Goal: Information Seeking & Learning: Learn about a topic

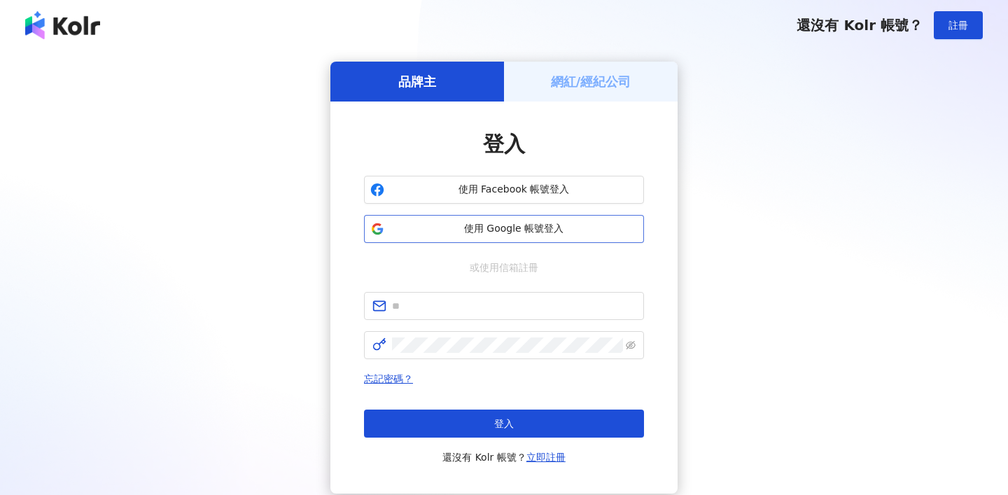
click at [478, 232] on span "使用 Google 帳號登入" at bounding box center [514, 229] width 248 height 14
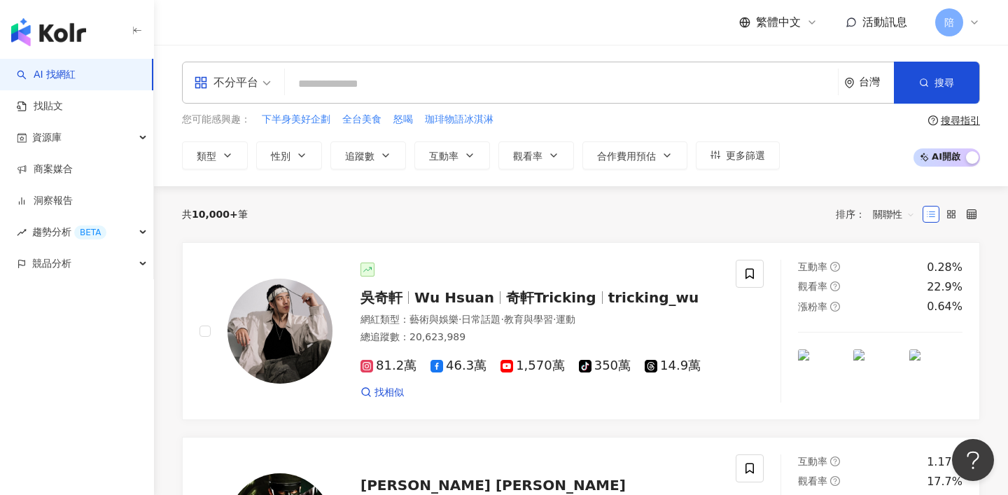
click at [218, 67] on input "search" at bounding box center [232, 73] width 77 height 22
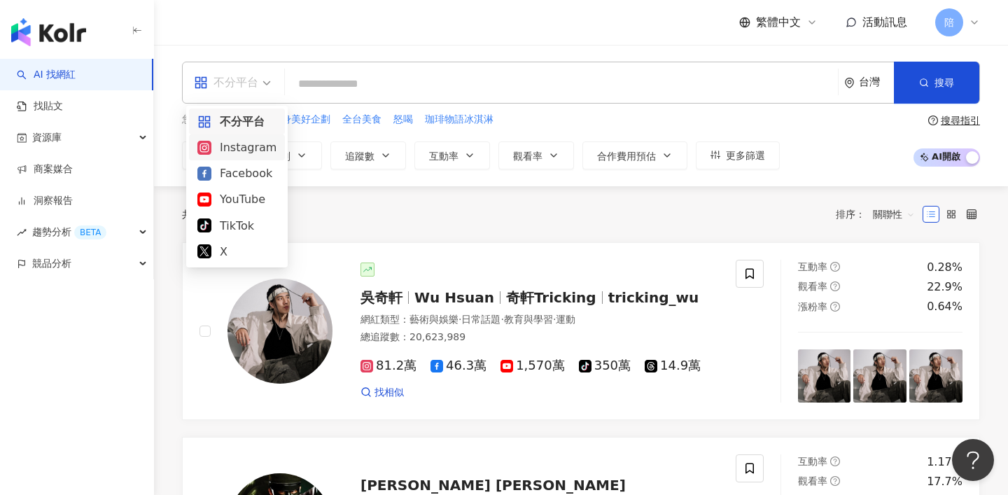
click at [224, 139] on div "Instagram" at bounding box center [236, 148] width 79 height 18
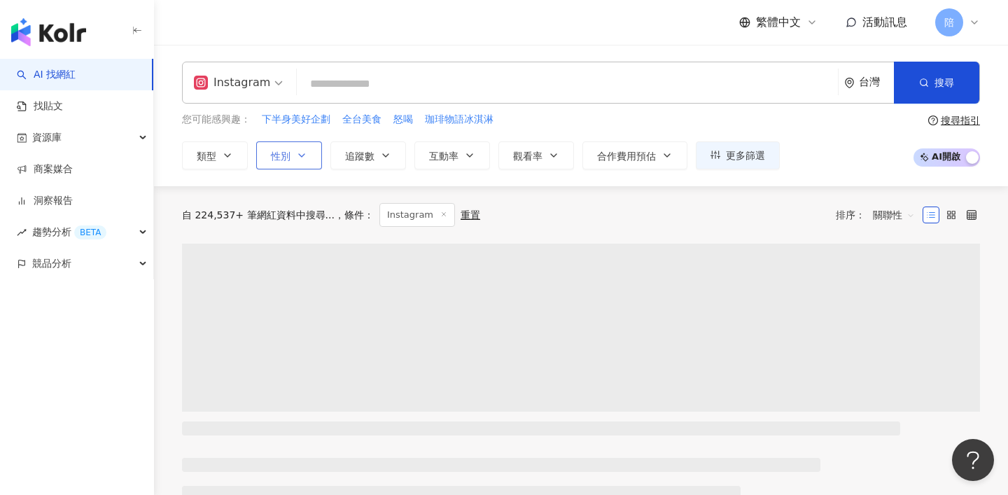
click at [290, 162] on button "性別" at bounding box center [289, 155] width 66 height 28
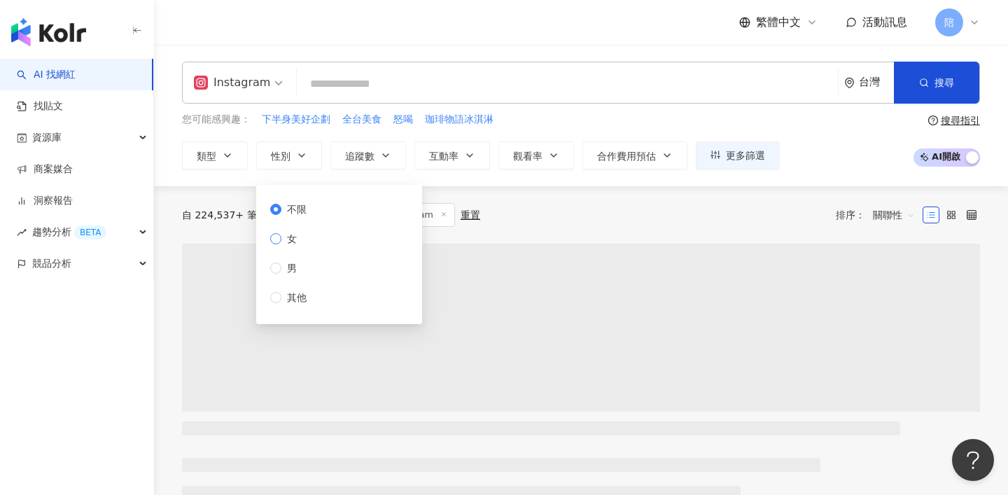
click at [293, 242] on span "女" at bounding box center [291, 238] width 21 height 15
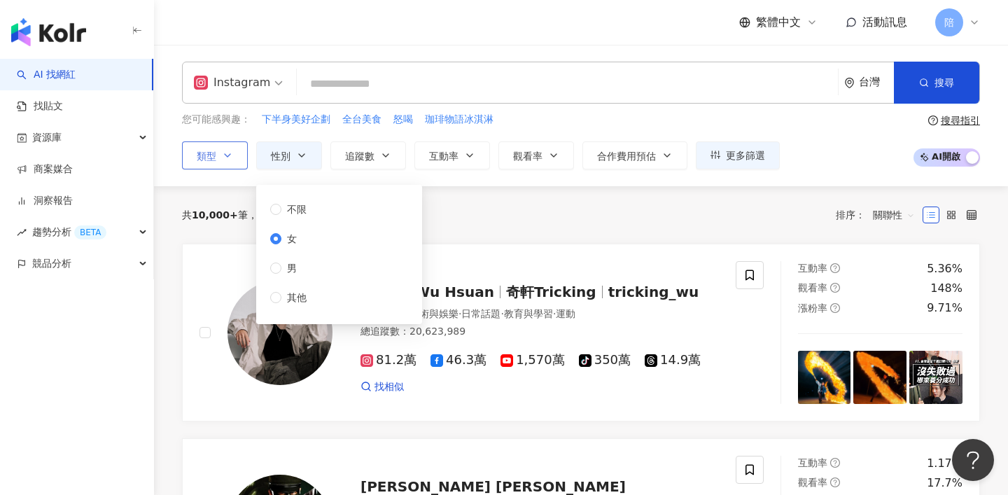
click at [225, 151] on icon "button" at bounding box center [227, 155] width 11 height 11
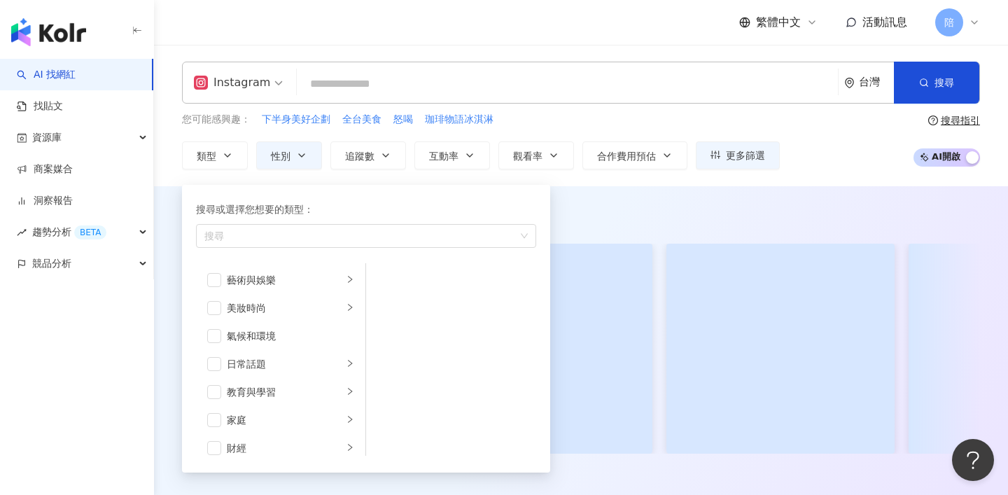
click at [293, 170] on div "Instagram 台灣 搜尋 您可能感興趣： 下半身美好企劃 全台美食 怒喝 珈琲物語冰淇淋 類型 搜尋或選擇您想要的類型： 搜尋 藝術與娛樂 美妝時尚 氣…" at bounding box center [581, 115] width 854 height 141
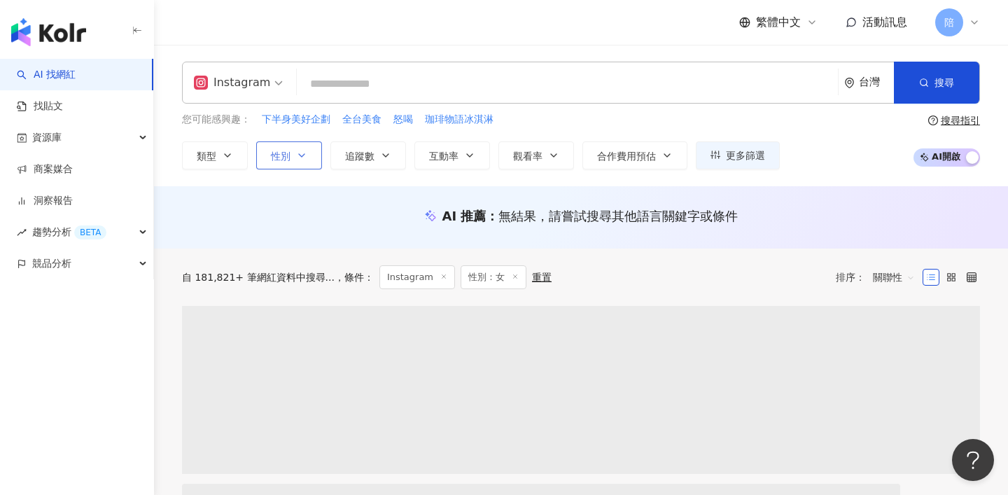
click at [279, 158] on span "性別" at bounding box center [281, 156] width 20 height 11
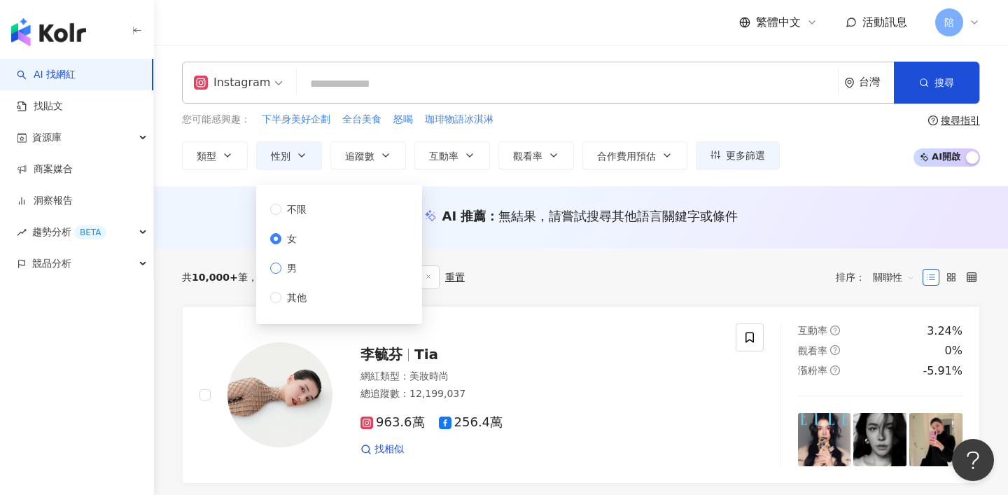
click at [291, 265] on span "男" at bounding box center [291, 267] width 21 height 15
click at [218, 158] on button "類型" at bounding box center [215, 155] width 66 height 28
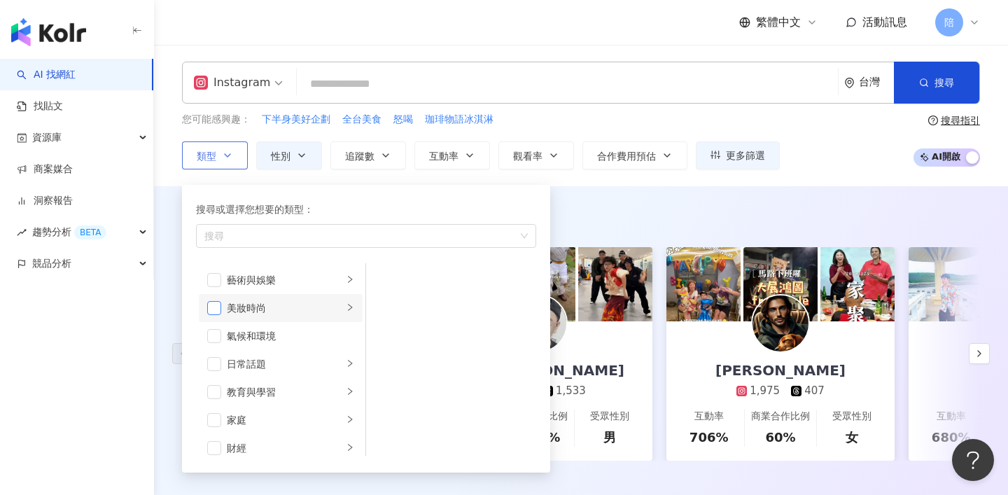
click at [214, 304] on span "button" at bounding box center [214, 308] width 14 height 14
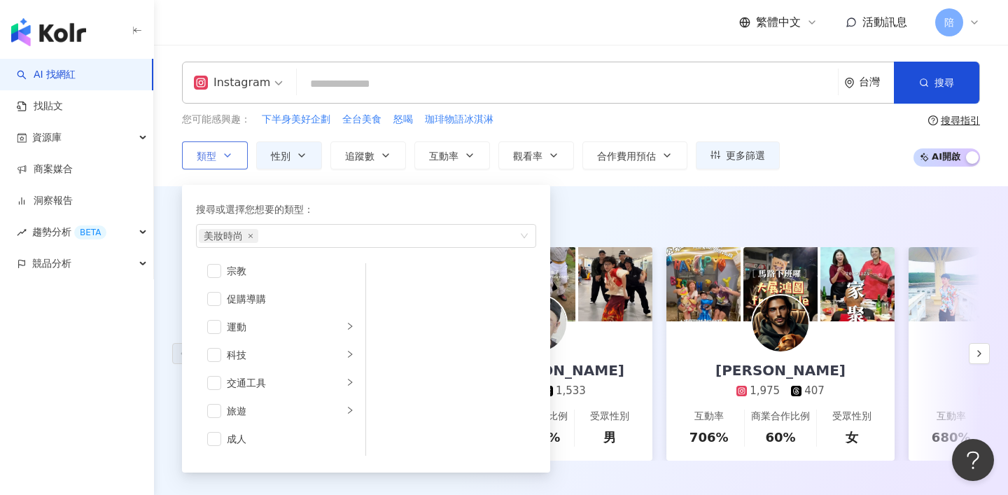
scroll to position [6, 0]
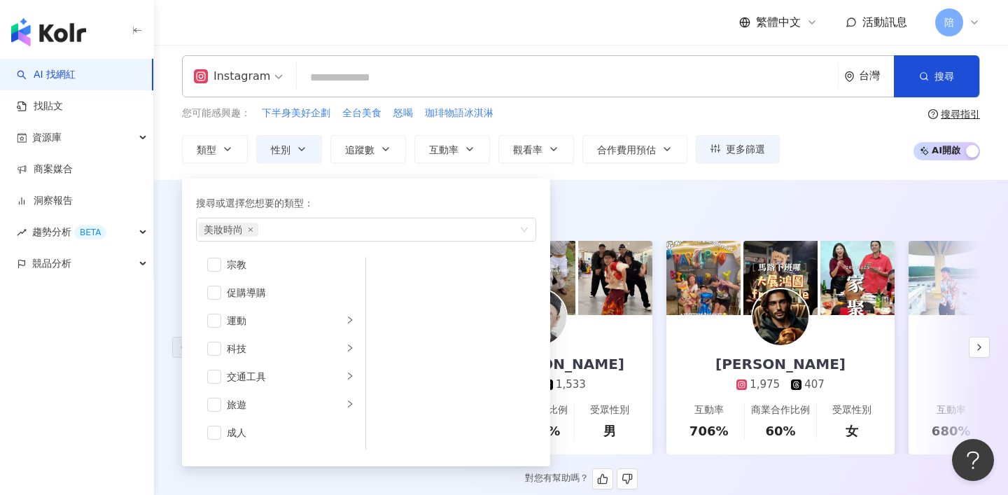
click at [594, 230] on div "AI 推薦 ： 精選優質網紅 dreambreakerz_ocean 6,694 792 互動率 2,103% 商業合作比例 0% 受眾性別 男 築夢者杰哥 …" at bounding box center [581, 345] width 854 height 288
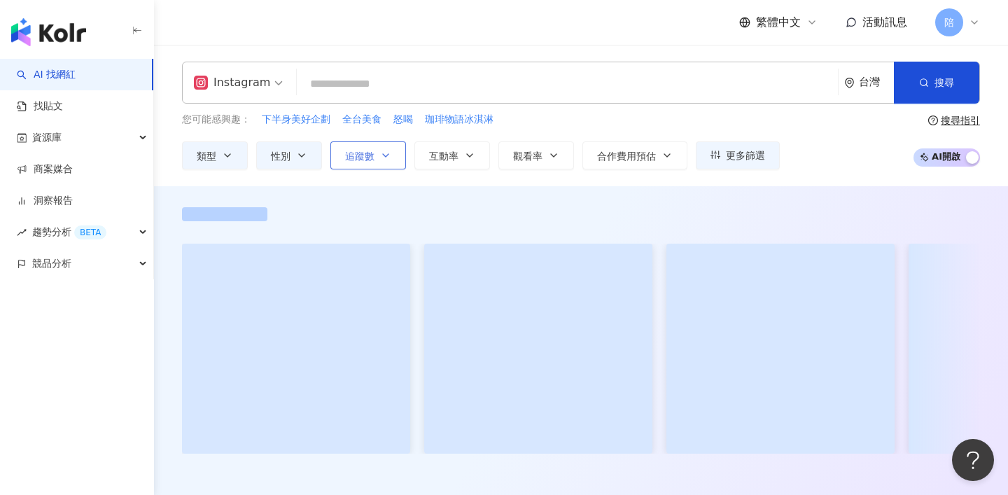
click at [369, 157] on span "追蹤數" at bounding box center [359, 156] width 29 height 11
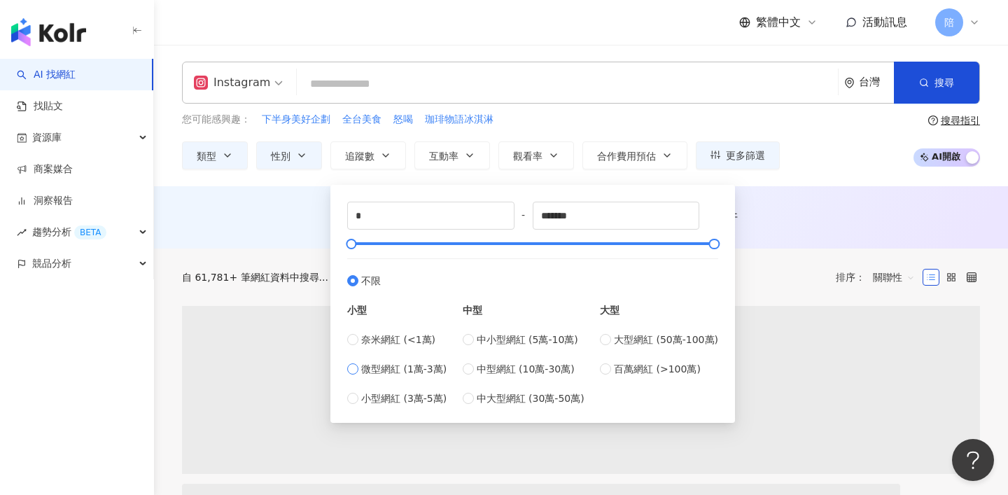
click at [395, 372] on span "微型網紅 (1萬-3萬)" at bounding box center [403, 368] width 85 height 15
type input "*****"
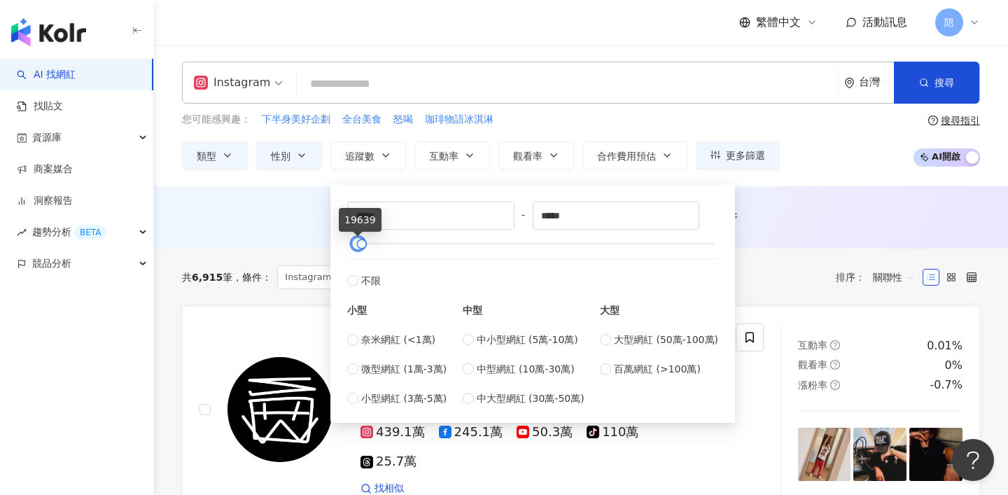
type input "*****"
click at [356, 248] on div at bounding box center [359, 244] width 8 height 8
drag, startPoint x: 364, startPoint y: 246, endPoint x: 373, endPoint y: 249, distance: 9.5
click at [373, 248] on div at bounding box center [372, 244] width 8 height 8
click at [281, 222] on div "AI 推薦 ： 無結果，請嘗試搜尋其他語言關鍵字或條件" at bounding box center [581, 216] width 798 height 18
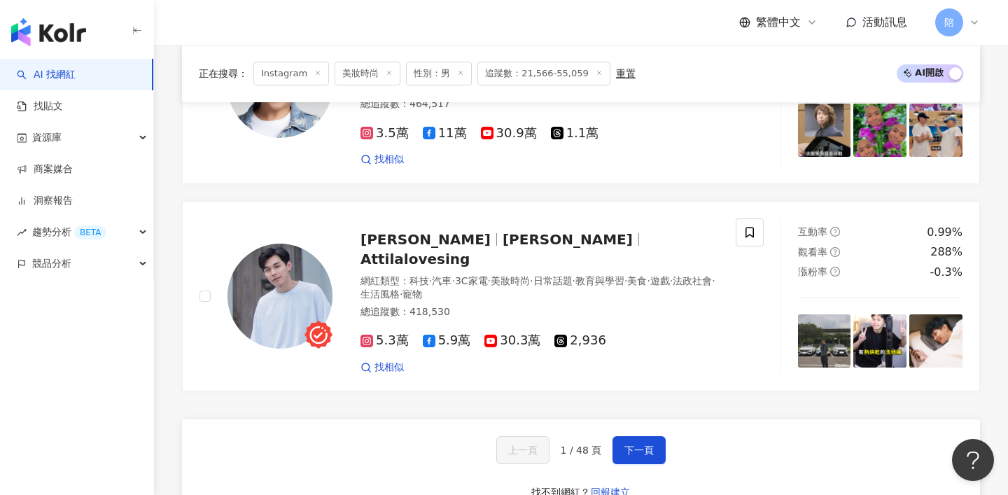
scroll to position [2607, 0]
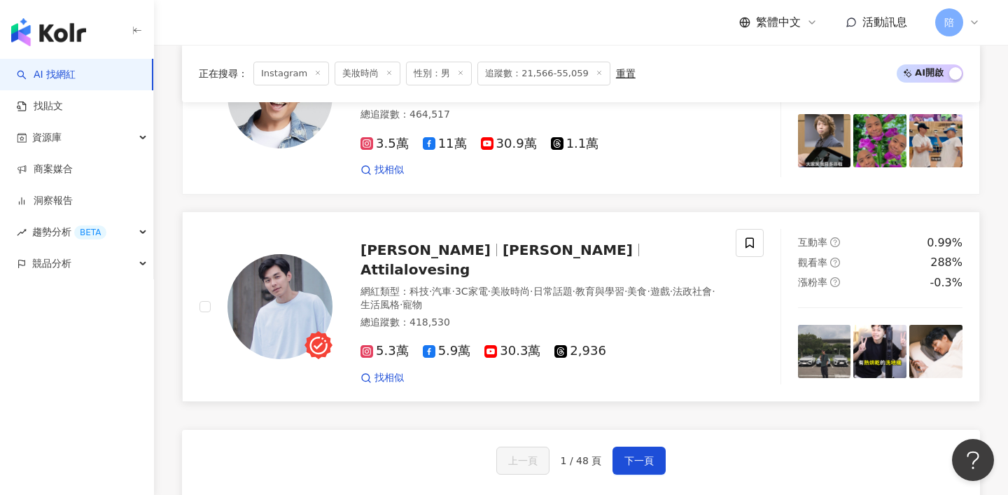
click at [470, 261] on span "Attilalovesing" at bounding box center [415, 269] width 109 height 17
click at [621, 447] on button "下一頁" at bounding box center [639, 461] width 53 height 28
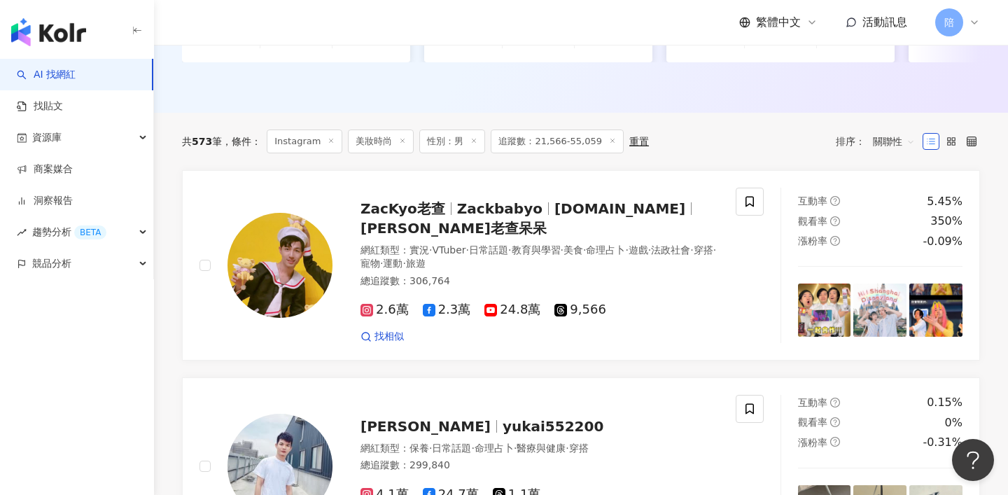
scroll to position [417, 0]
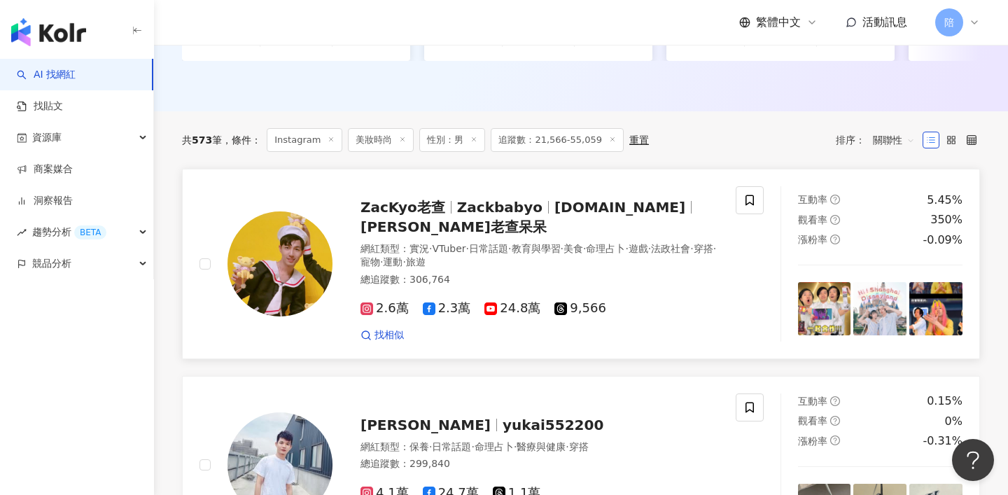
click at [580, 199] on span "zackmartin.tw" at bounding box center [620, 207] width 131 height 17
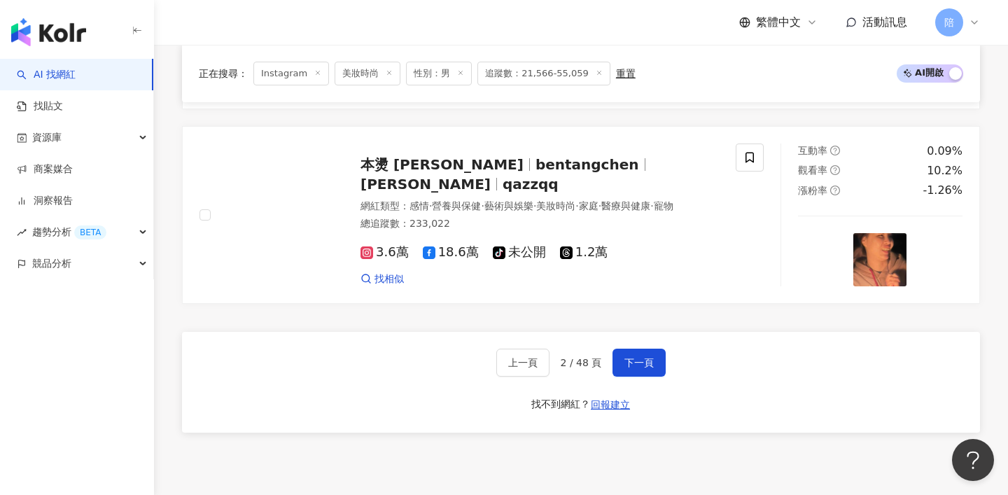
scroll to position [2621, 0]
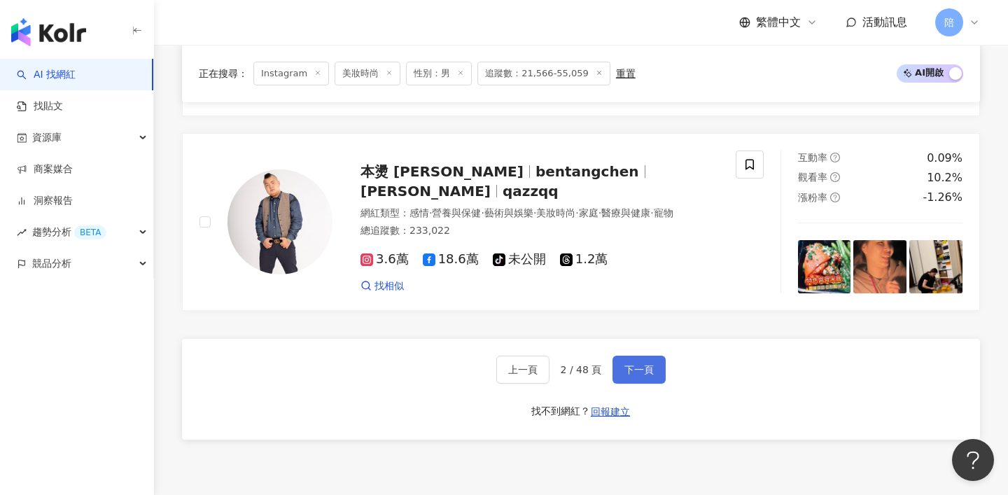
click at [636, 364] on span "下一頁" at bounding box center [639, 369] width 29 height 11
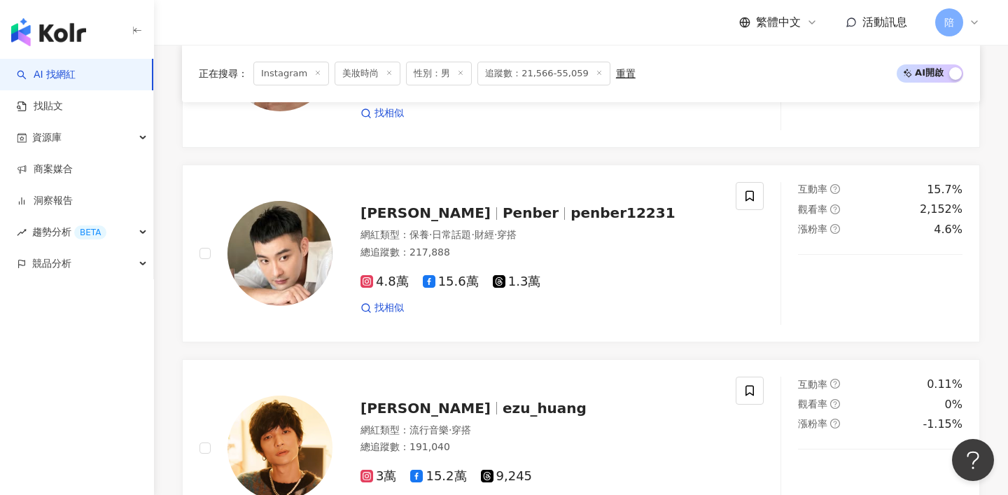
scroll to position [1611, 0]
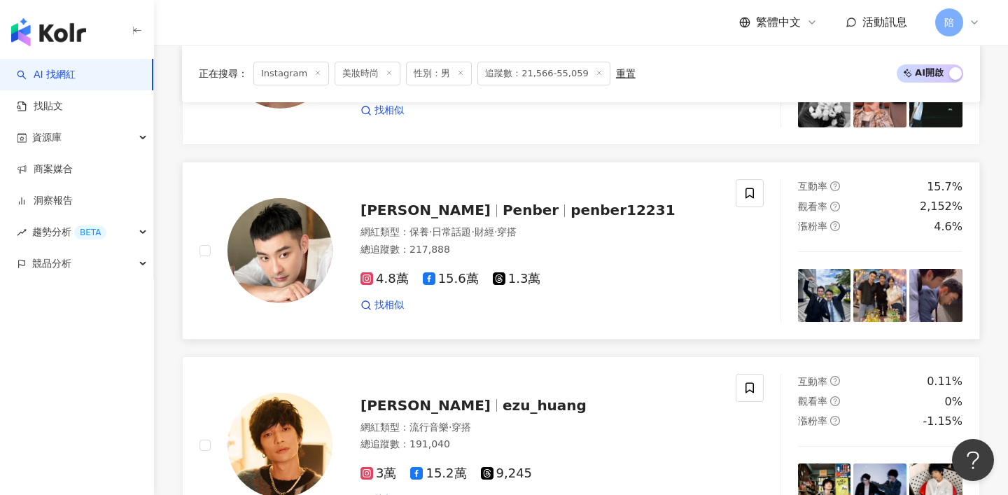
click at [571, 202] on span "penber12231" at bounding box center [623, 210] width 104 height 17
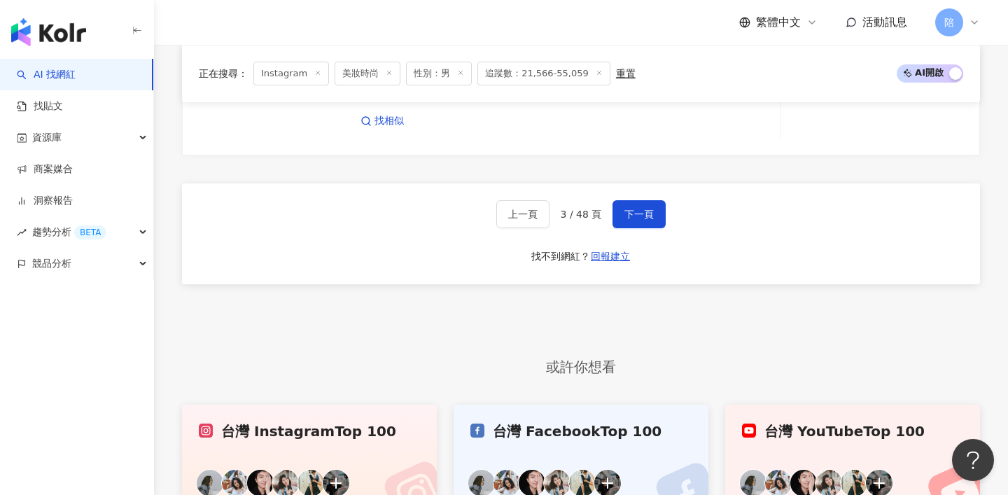
scroll to position [2755, 0]
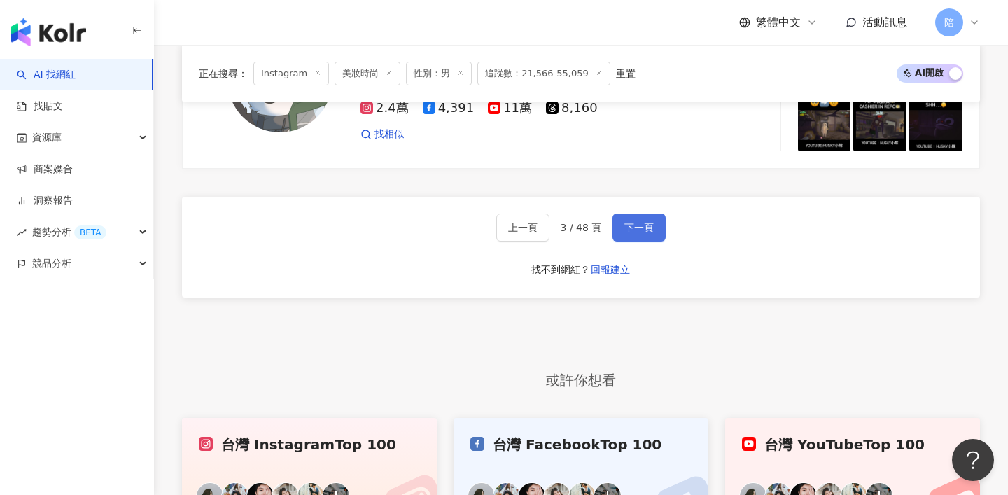
click at [630, 214] on button "下一頁" at bounding box center [639, 228] width 53 height 28
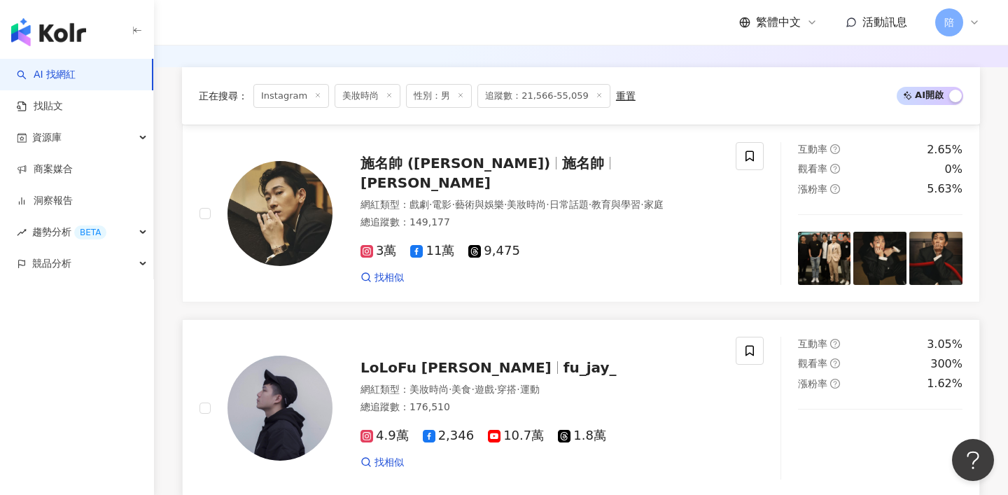
scroll to position [459, 0]
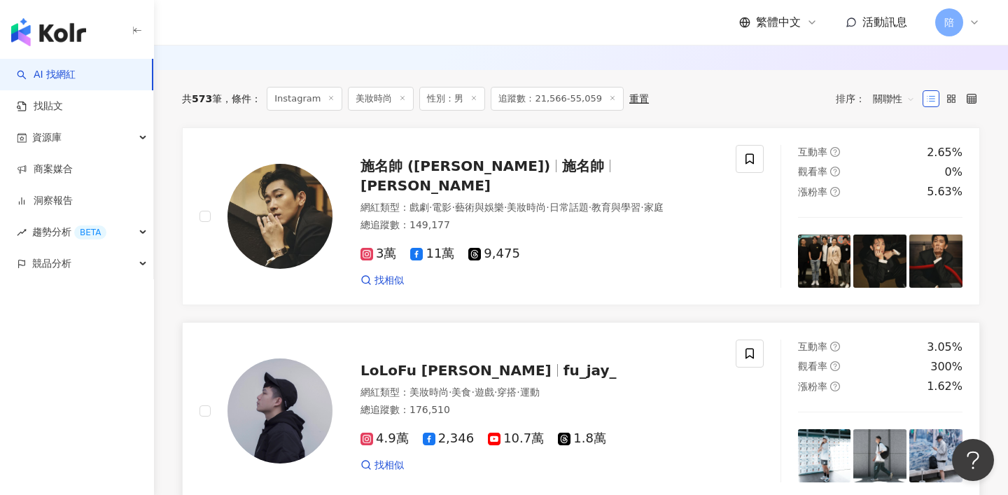
click at [564, 362] on span "fu_jay_" at bounding box center [590, 370] width 53 height 17
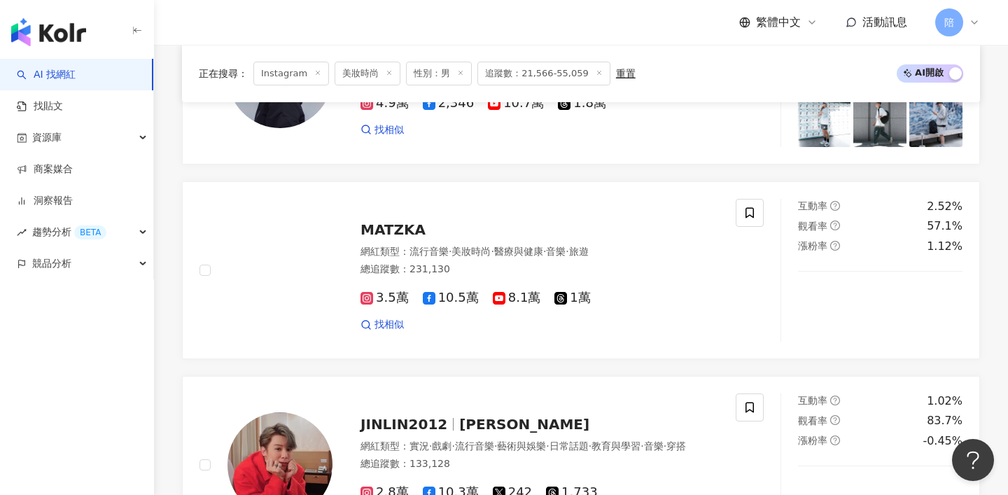
scroll to position [1275, 0]
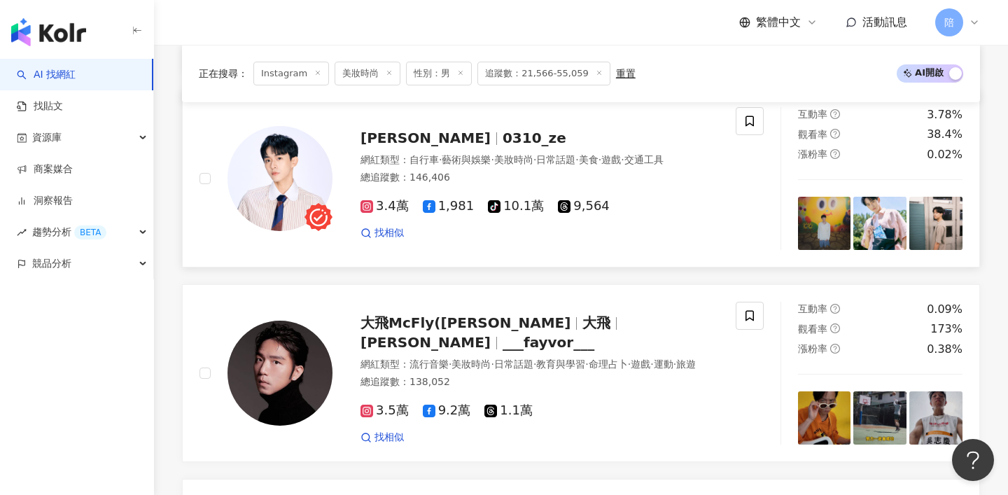
click at [396, 130] on span "徐瑋澤" at bounding box center [426, 138] width 130 height 17
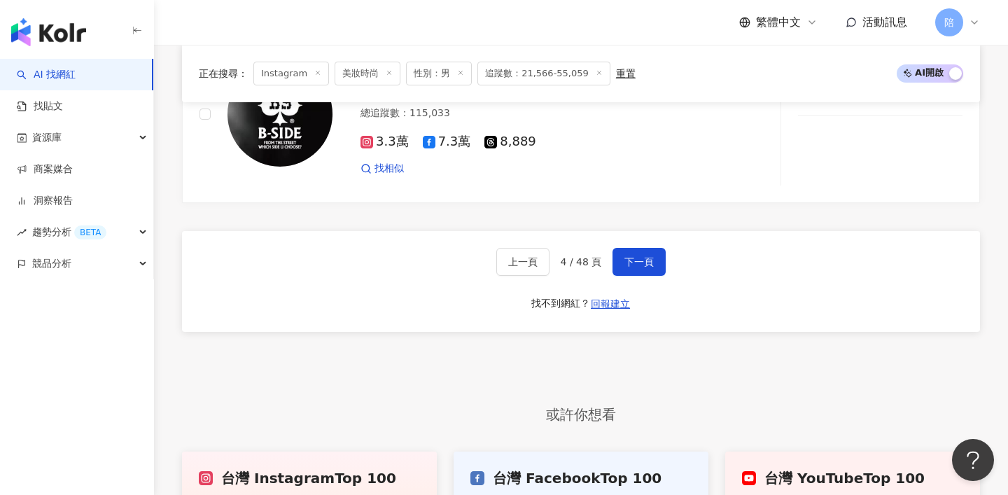
scroll to position [2729, 0]
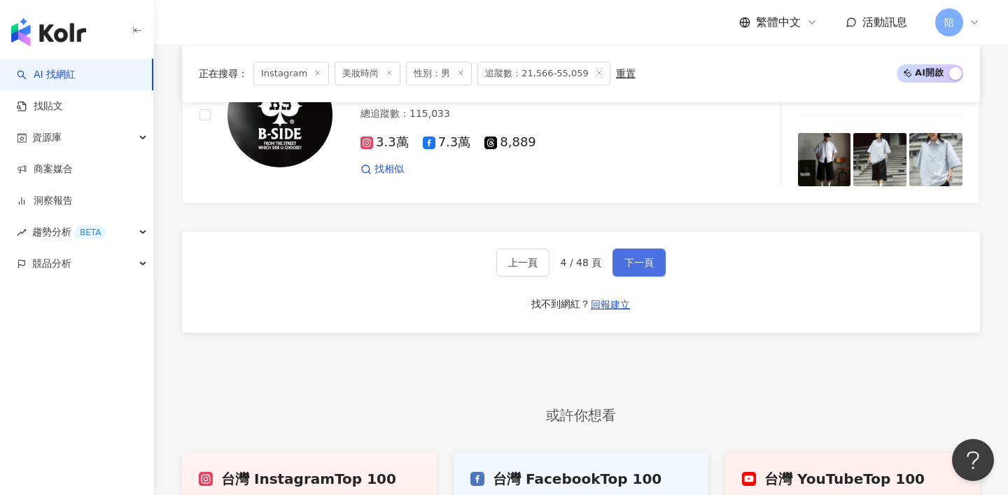
click at [630, 257] on span "下一頁" at bounding box center [639, 262] width 29 height 11
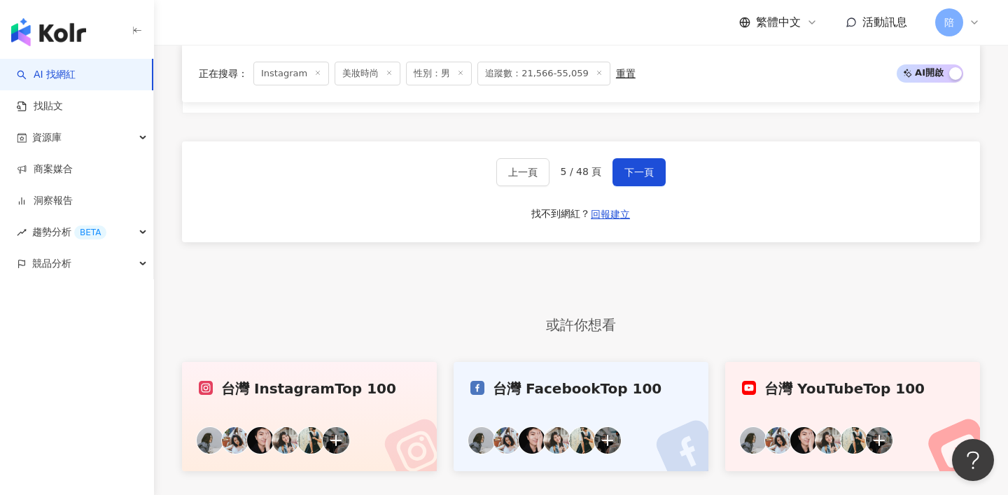
scroll to position [2728, 0]
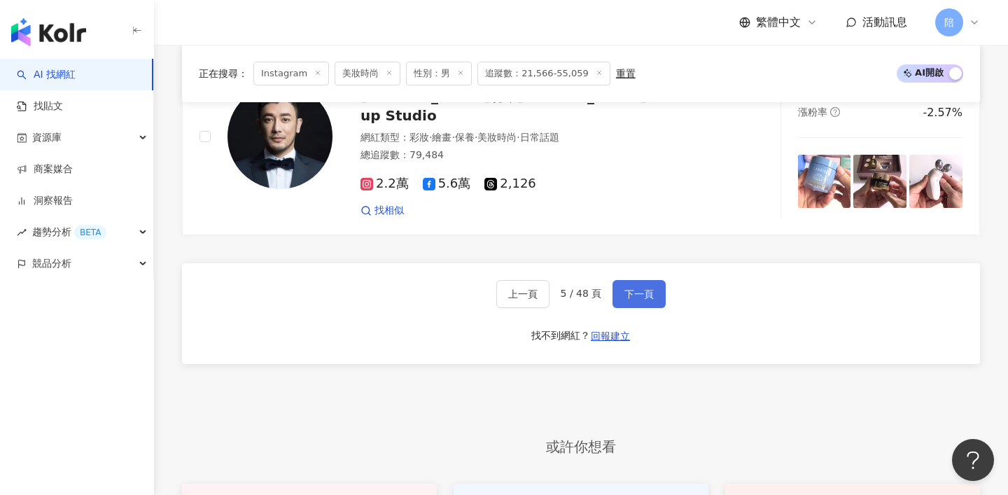
click at [629, 288] on span "下一頁" at bounding box center [639, 293] width 29 height 11
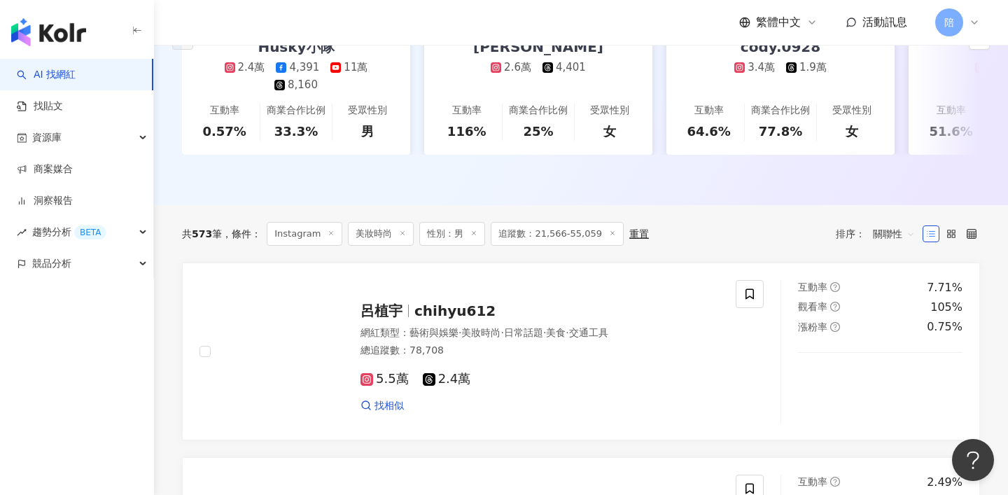
scroll to position [340, 0]
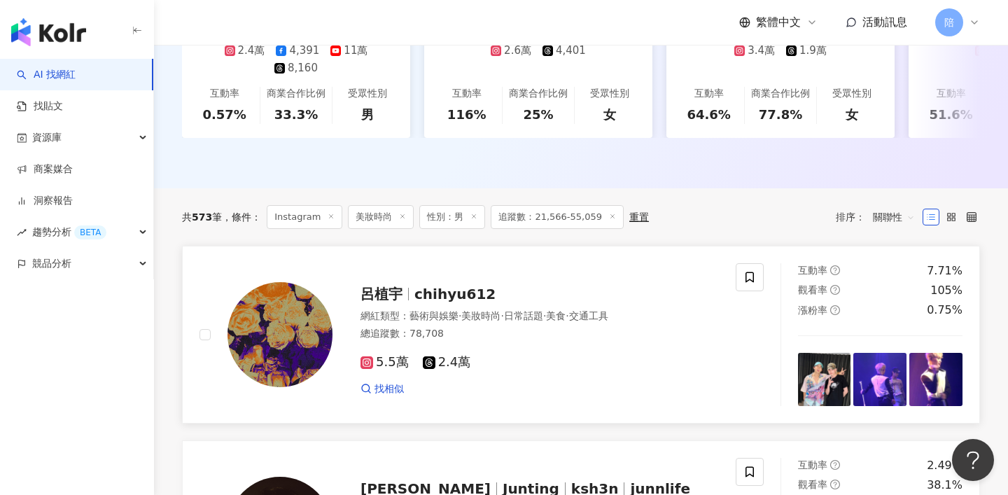
click at [440, 286] on span "chihyu612" at bounding box center [455, 294] width 81 height 17
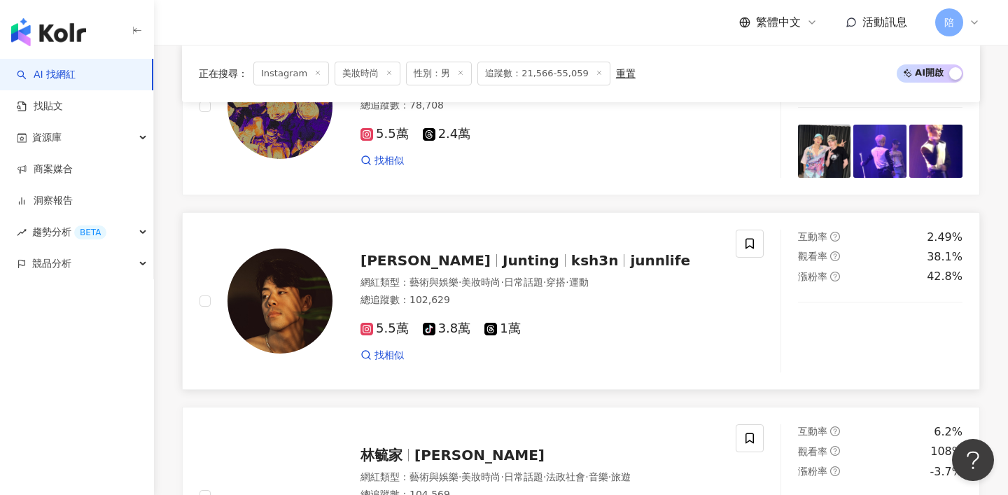
scroll to position [570, 0]
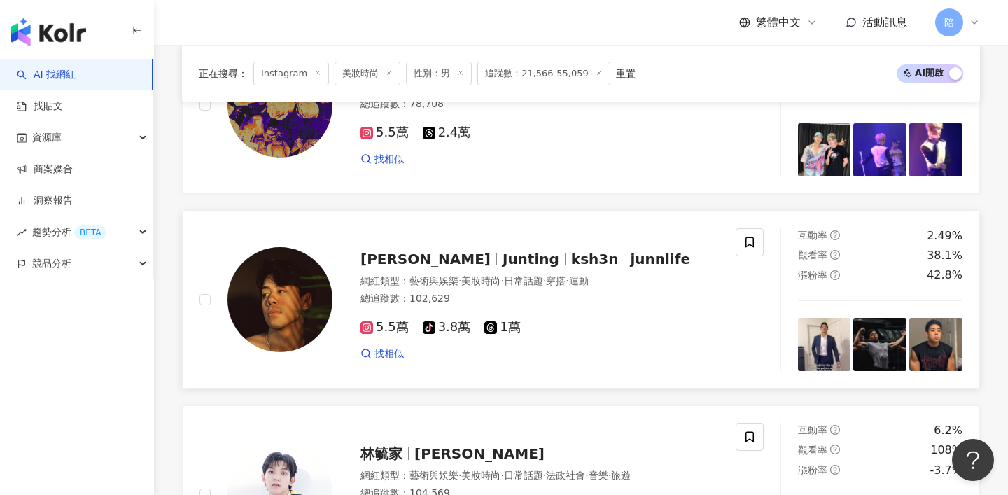
click at [503, 251] on span "Junting" at bounding box center [531, 259] width 57 height 17
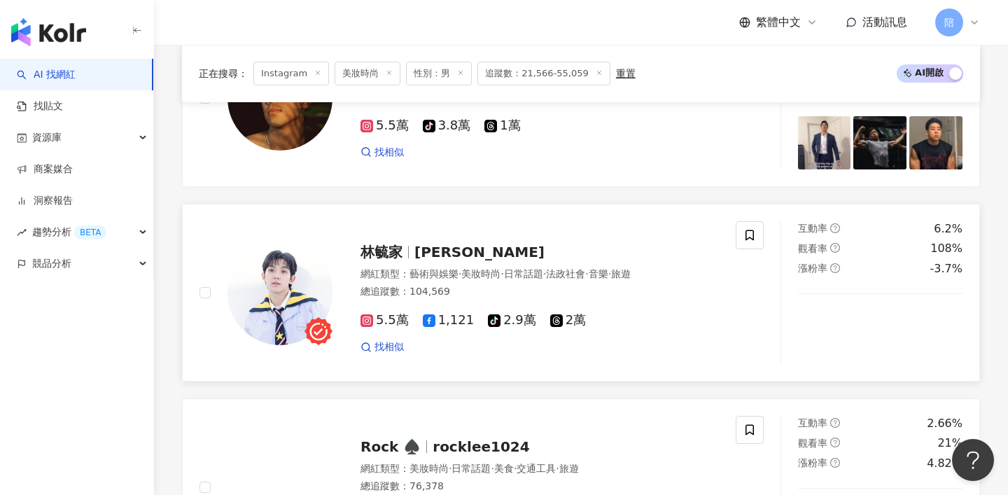
scroll to position [772, 0]
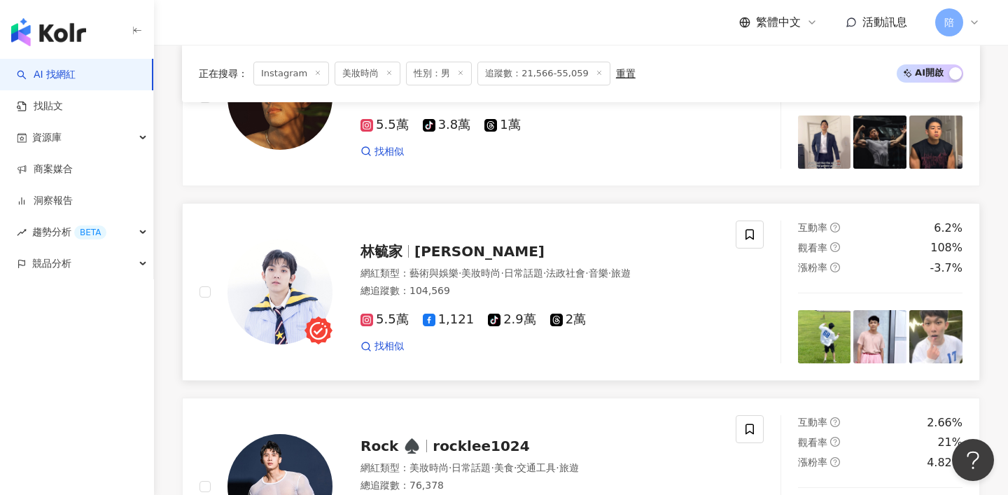
click at [464, 243] on span "[PERSON_NAME]" at bounding box center [480, 251] width 130 height 17
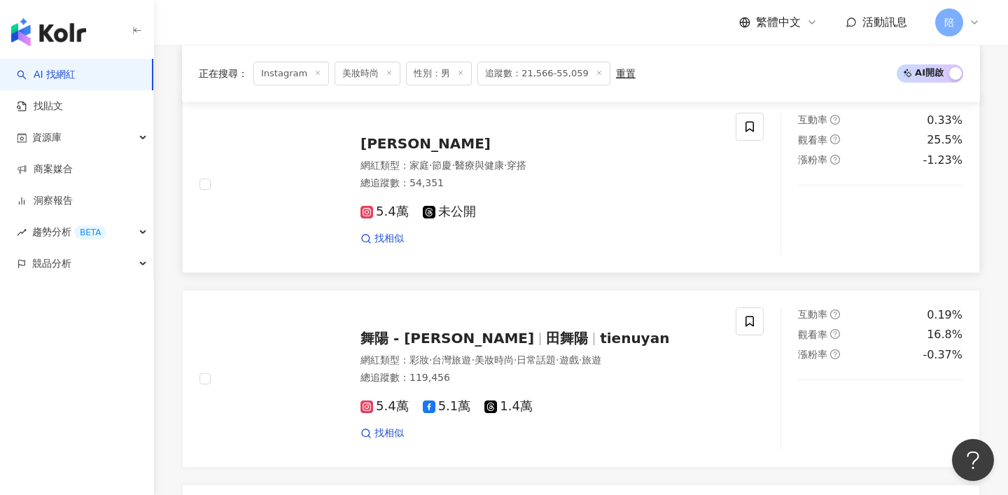
scroll to position [1272, 0]
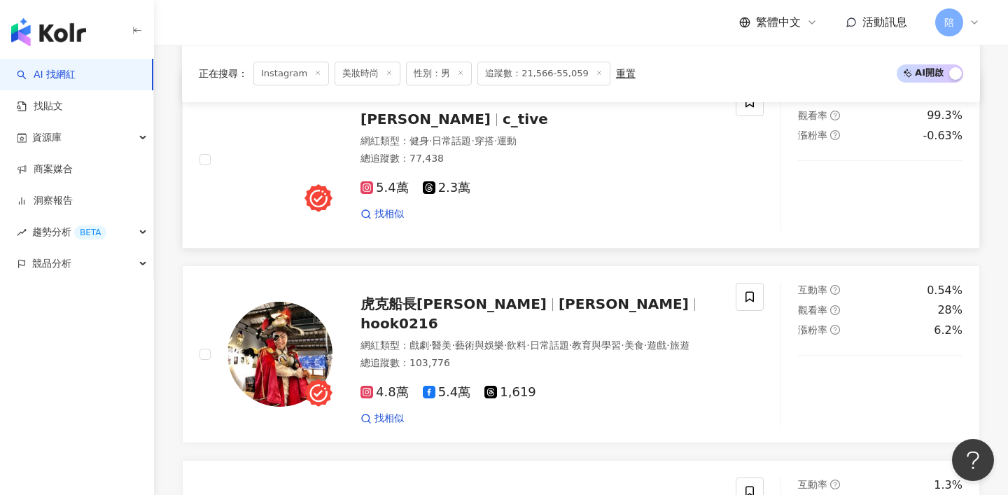
scroll to position [2333, 0]
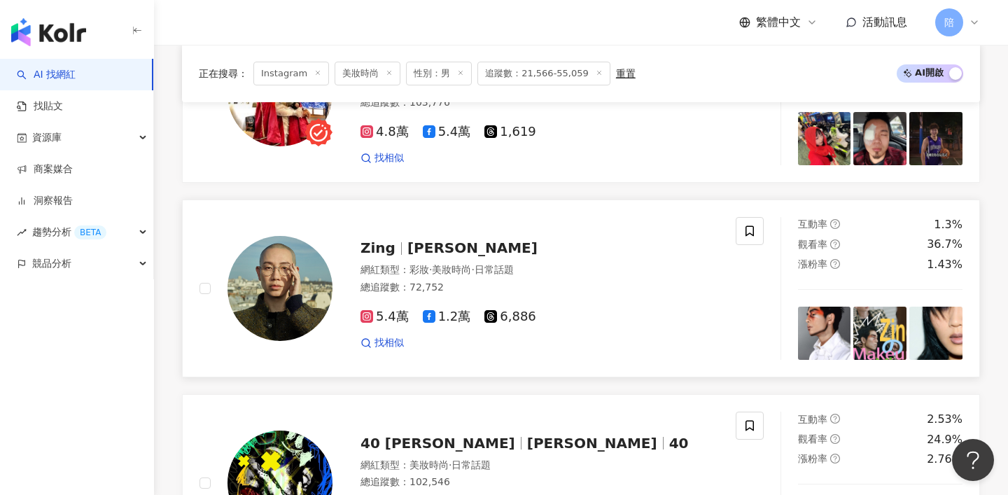
click at [426, 238] on div "Zing Zing Ng" at bounding box center [540, 248] width 358 height 20
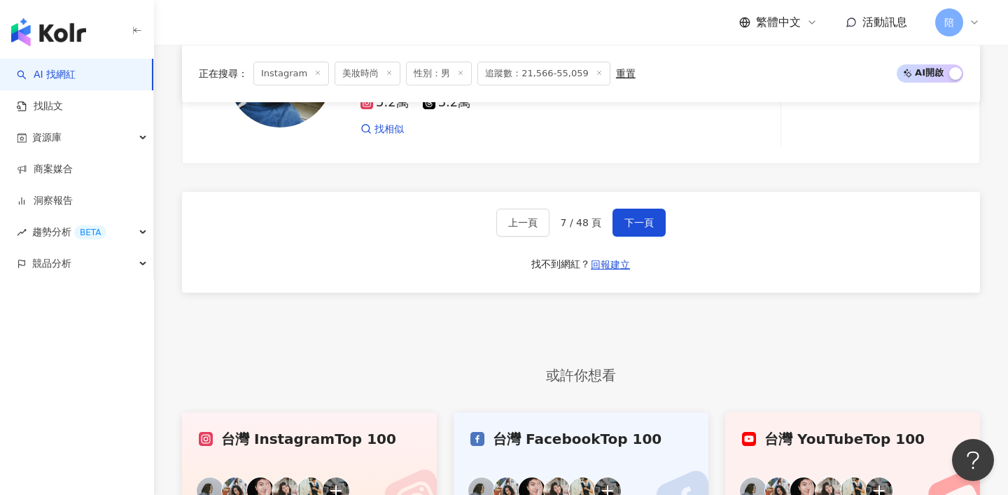
scroll to position [2792, 0]
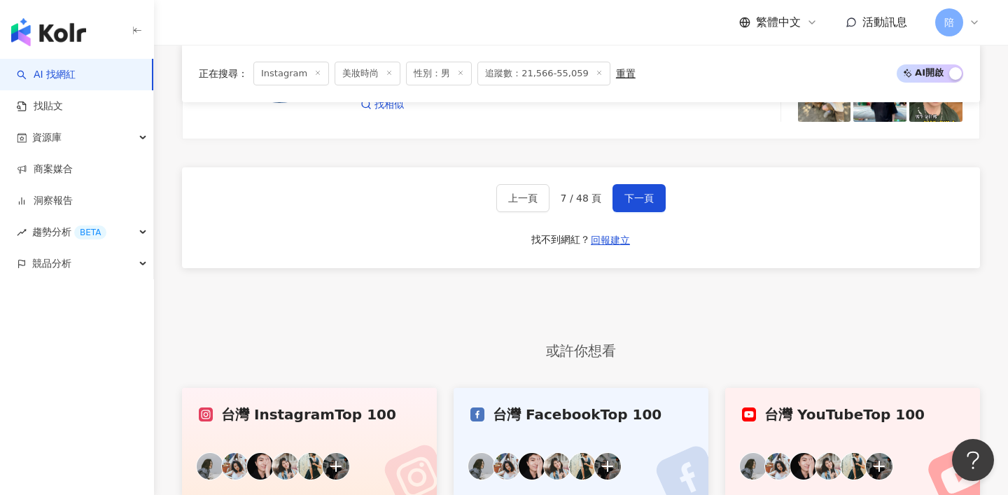
click at [507, 71] on span "追蹤數：21,566-55,059" at bounding box center [544, 74] width 133 height 24
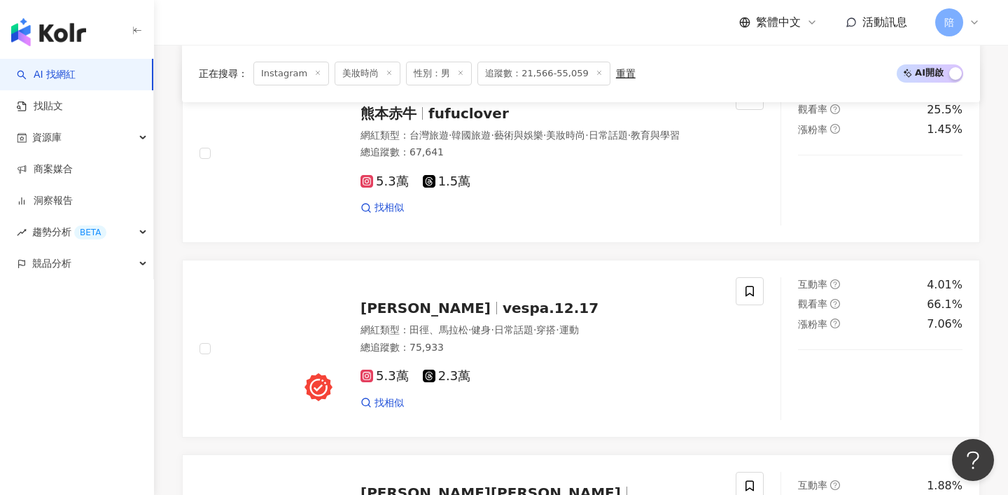
scroll to position [0, 0]
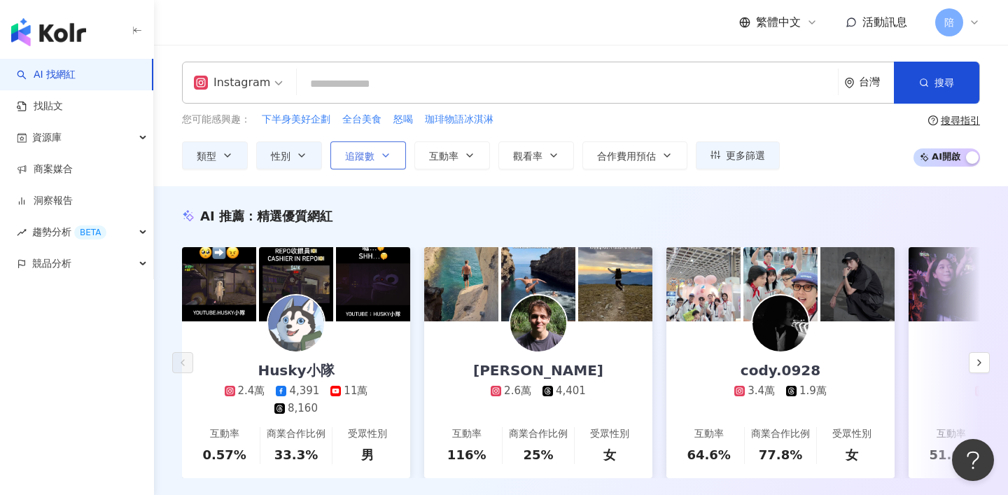
click at [347, 146] on button "追蹤數" at bounding box center [368, 155] width 76 height 28
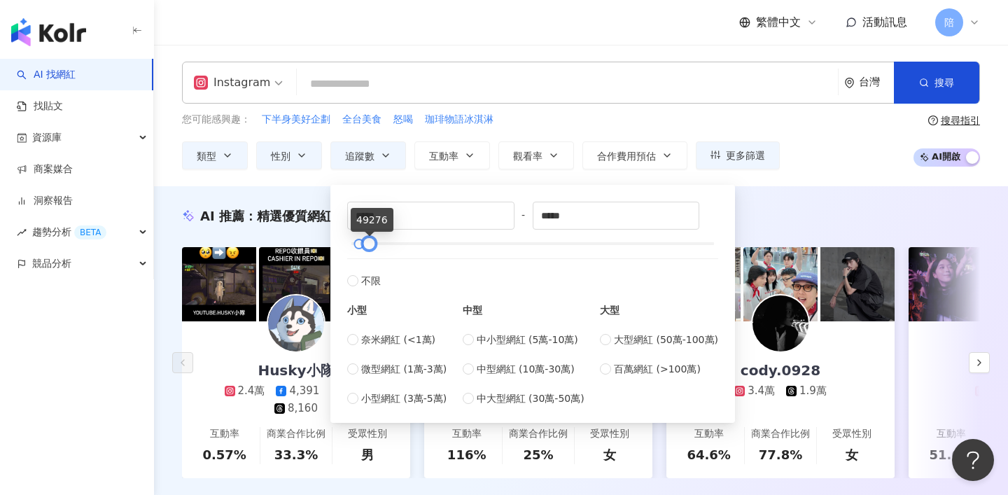
type input "*****"
click at [367, 247] on div at bounding box center [369, 244] width 8 height 8
click at [777, 219] on div "AI 推薦 ： 精選優質網紅" at bounding box center [581, 216] width 798 height 18
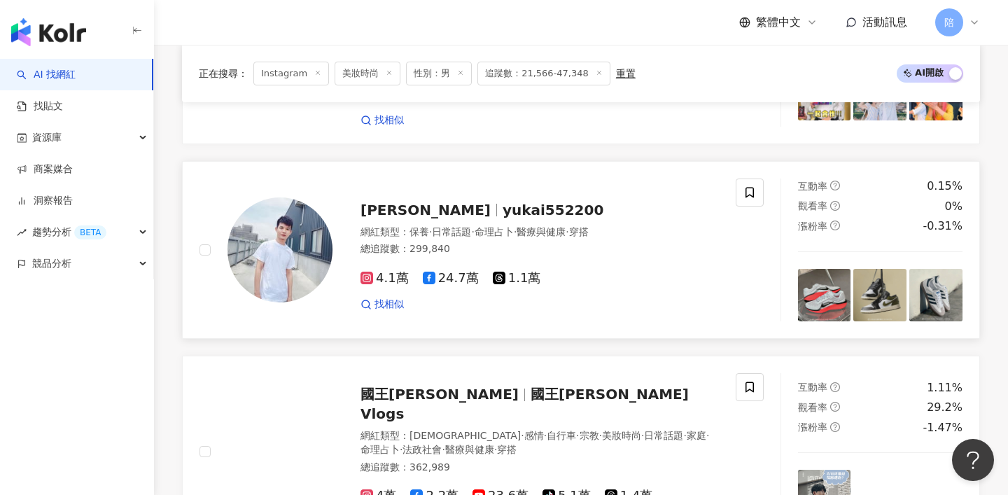
scroll to position [2089, 0]
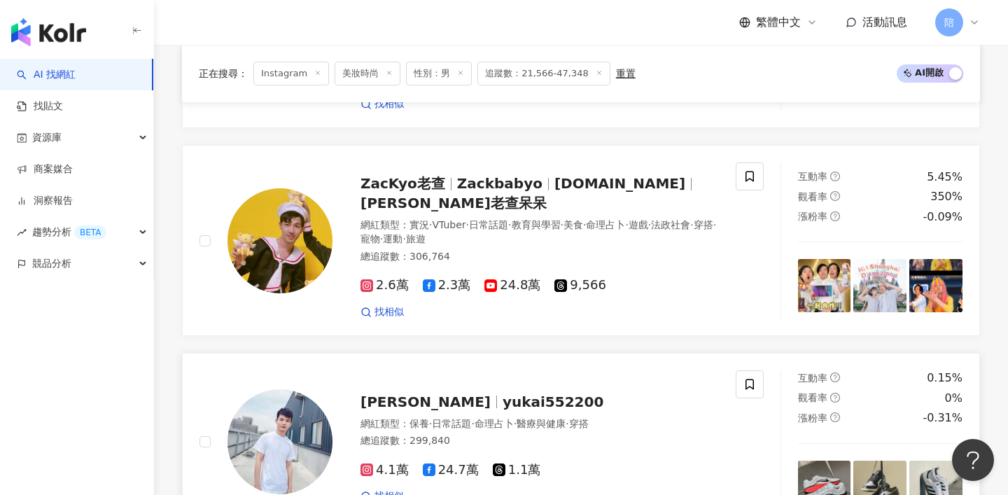
click at [503, 394] on span "yukai552200" at bounding box center [553, 402] width 101 height 17
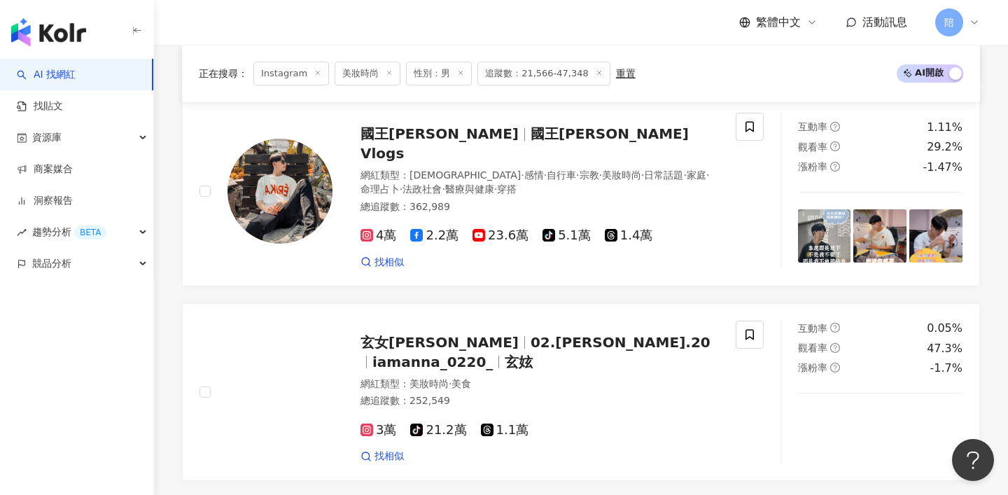
scroll to position [2570, 0]
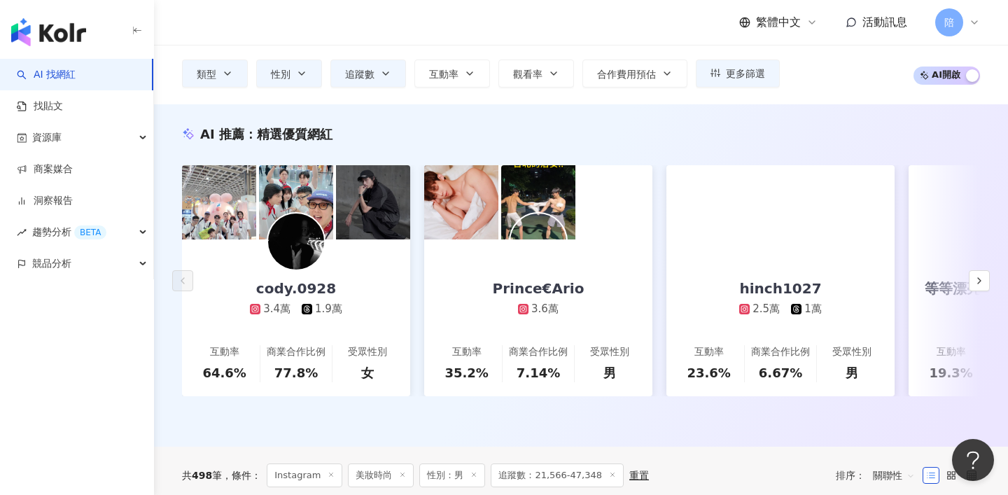
scroll to position [0, 0]
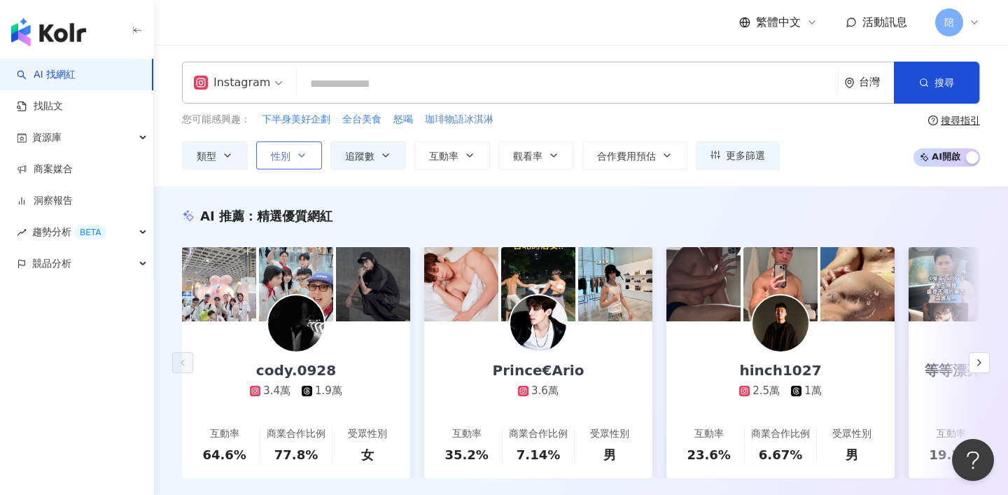
click at [292, 148] on button "性別" at bounding box center [289, 155] width 66 height 28
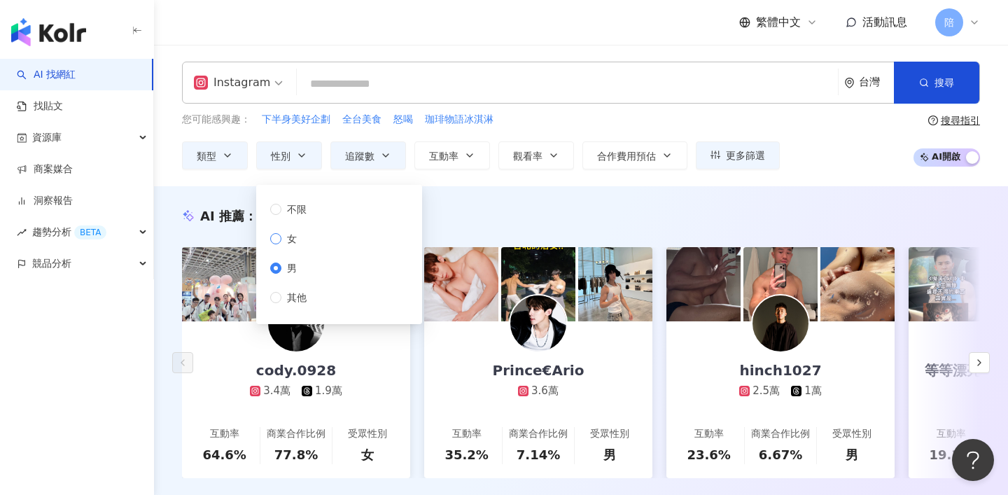
click at [291, 234] on span "女" at bounding box center [291, 238] width 21 height 15
click at [515, 214] on div "AI 推薦 ： 精選優質網紅" at bounding box center [581, 216] width 798 height 18
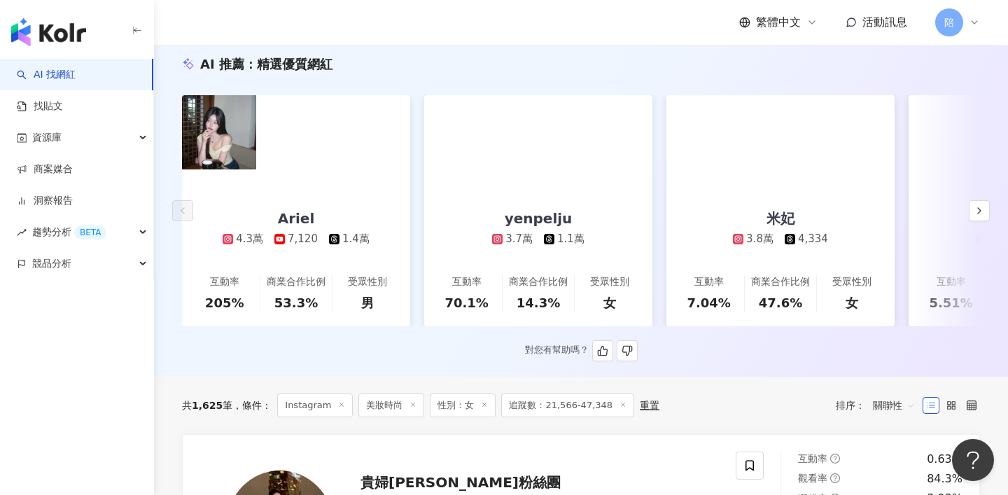
scroll to position [166, 0]
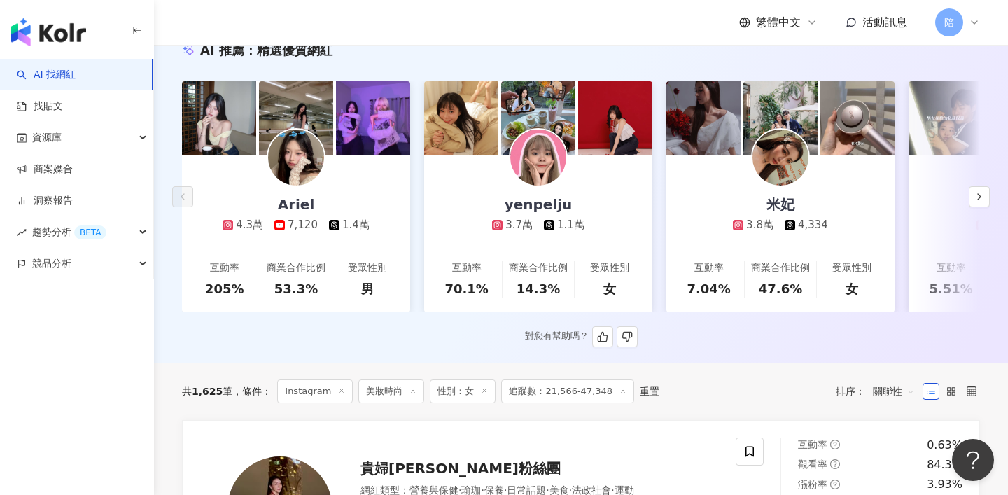
click at [536, 151] on img at bounding box center [538, 158] width 56 height 56
click at [304, 162] on img at bounding box center [296, 158] width 56 height 56
click at [766, 185] on div "米妃 3.8萬 4,334" at bounding box center [780, 193] width 123 height 77
click at [974, 191] on icon "button" at bounding box center [979, 196] width 11 height 11
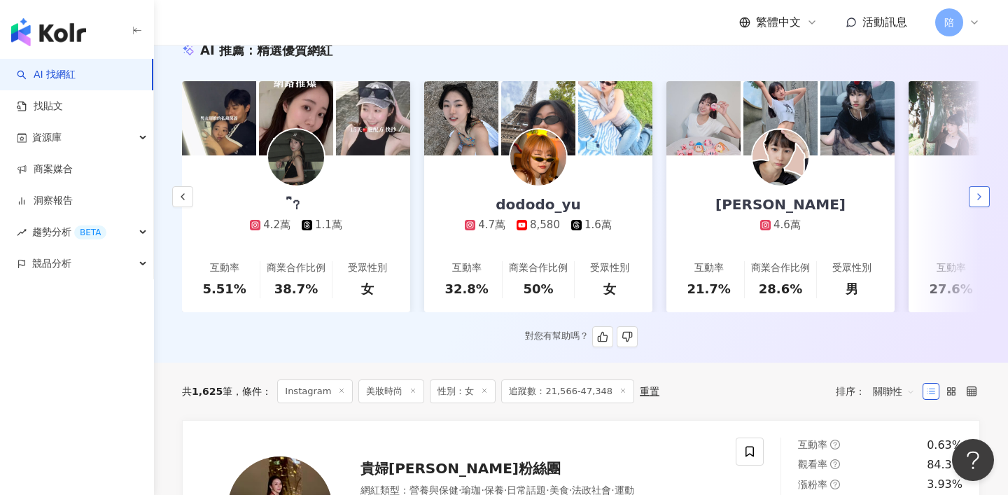
scroll to position [115, 0]
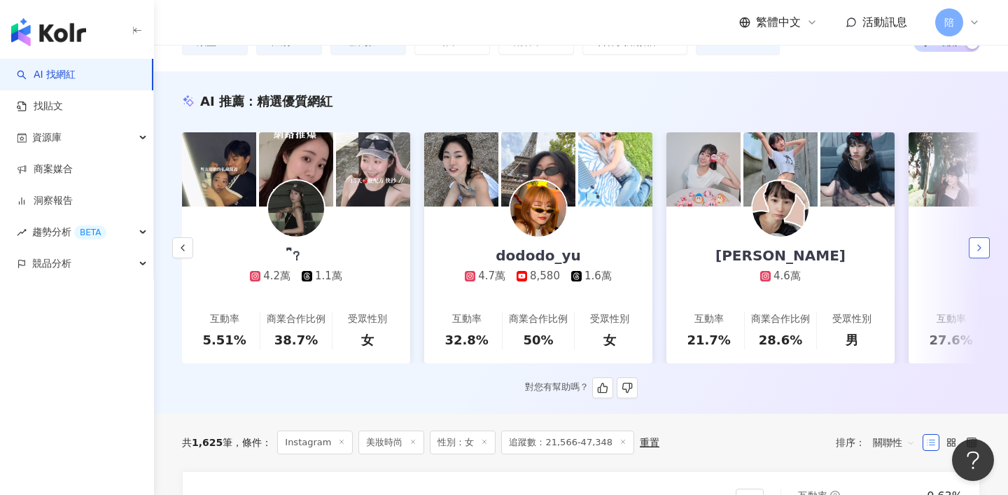
click at [975, 242] on icon "button" at bounding box center [979, 247] width 11 height 11
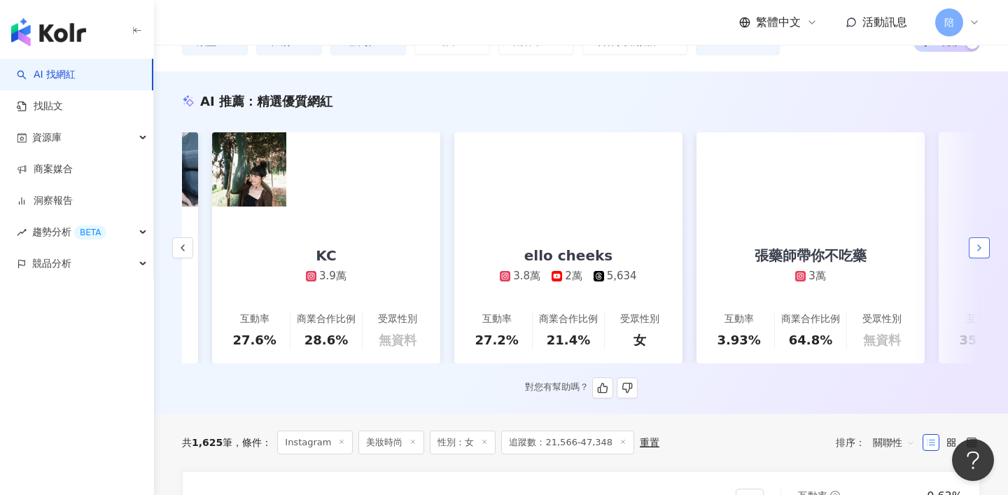
scroll to position [0, 1454]
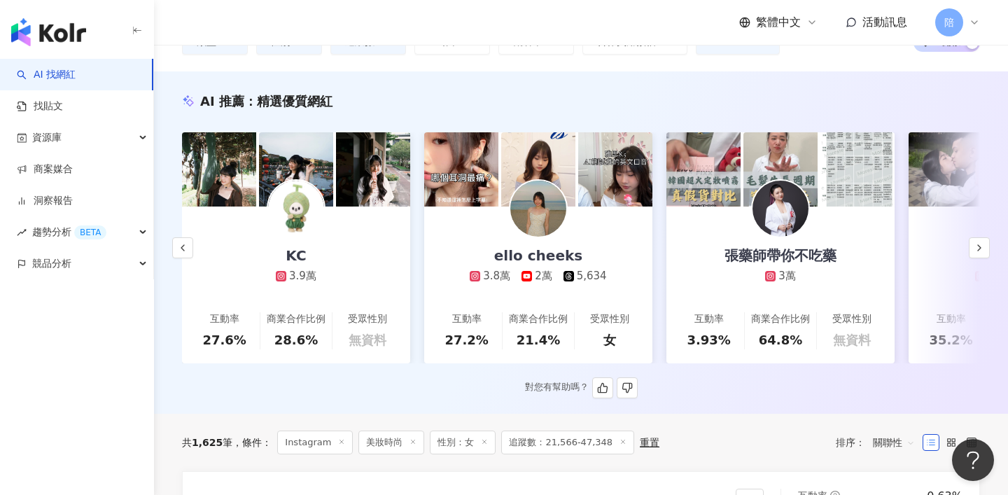
click at [537, 228] on img at bounding box center [538, 209] width 56 height 56
click at [977, 245] on button "button" at bounding box center [979, 247] width 21 height 21
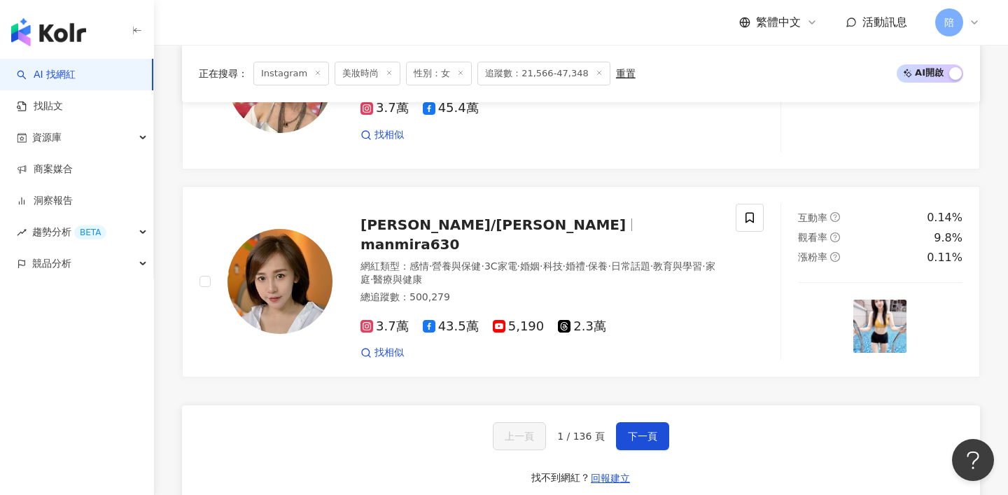
scroll to position [2556, 0]
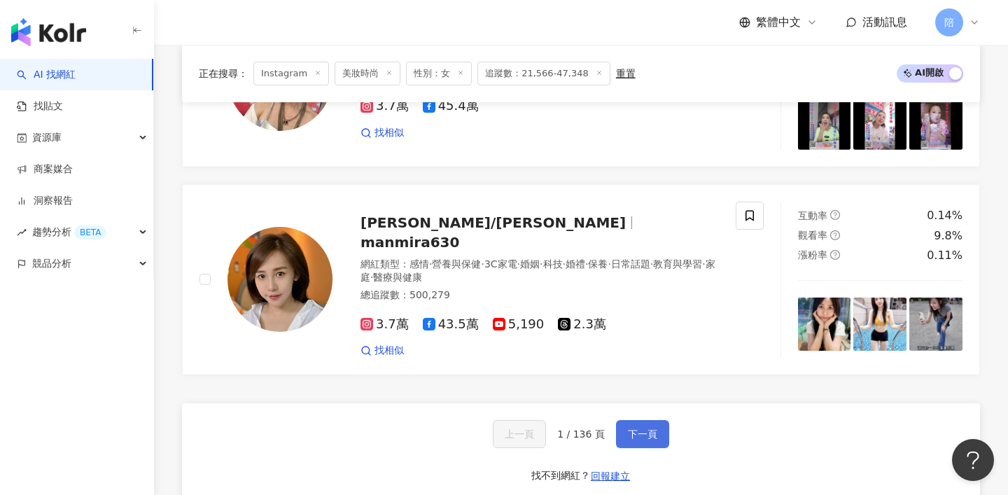
click at [642, 429] on span "下一頁" at bounding box center [642, 434] width 29 height 11
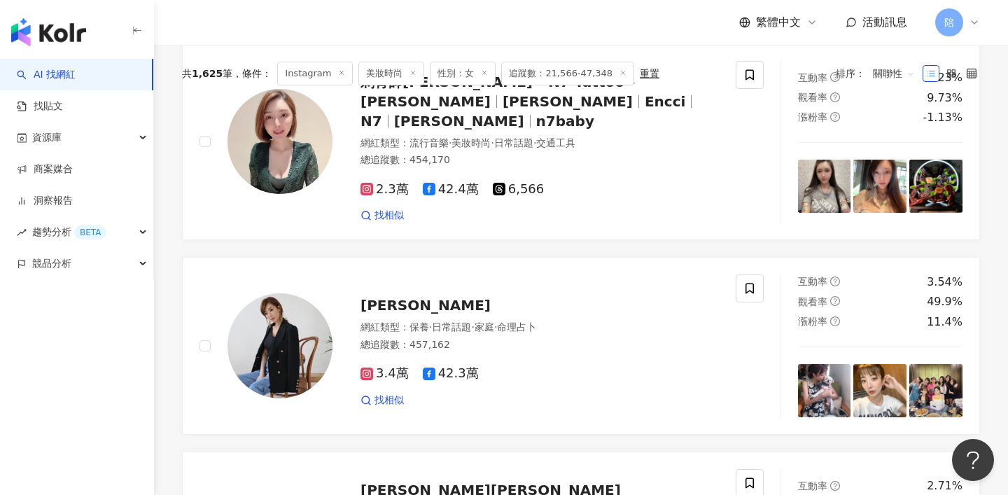
scroll to position [466, 0]
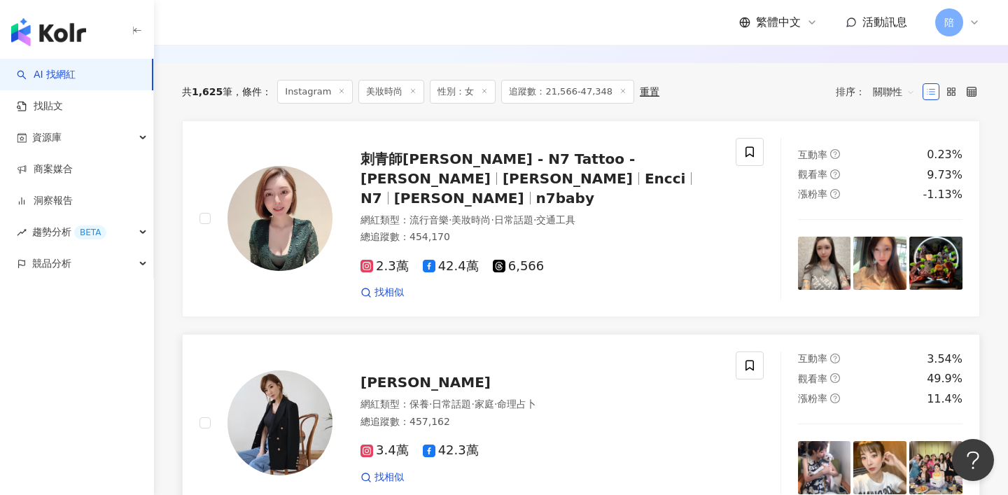
click at [375, 373] on div "[PERSON_NAME]" at bounding box center [540, 383] width 358 height 20
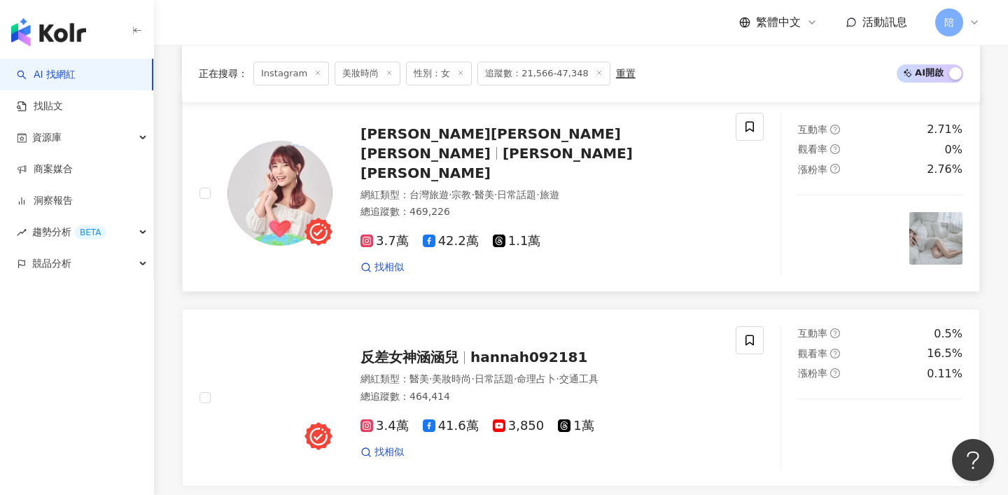
scroll to position [866, 0]
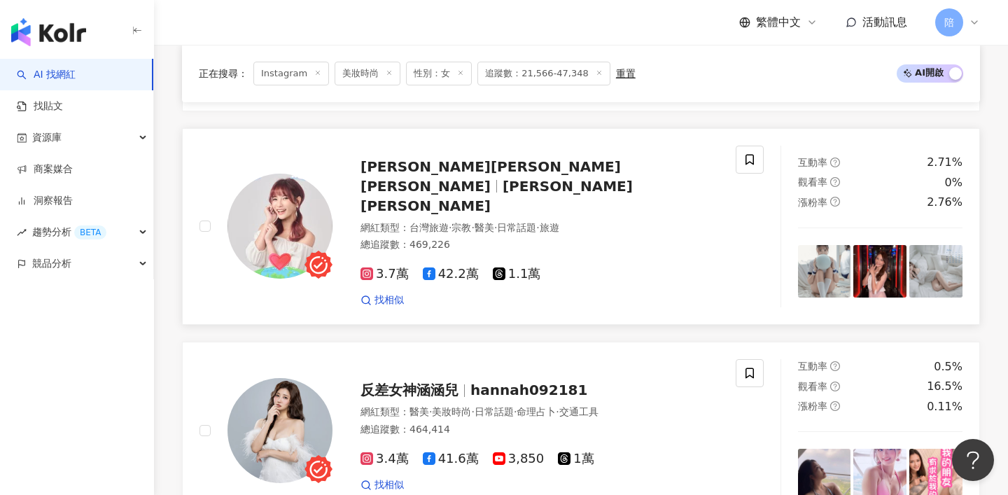
click at [376, 157] on div "林俞汝Annie Lin Annie Lin" at bounding box center [540, 186] width 358 height 59
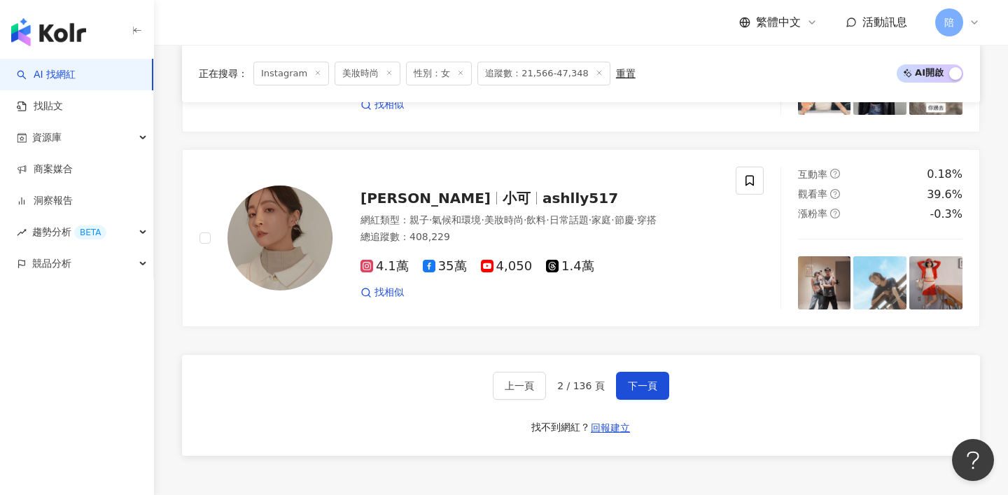
scroll to position [2628, 0]
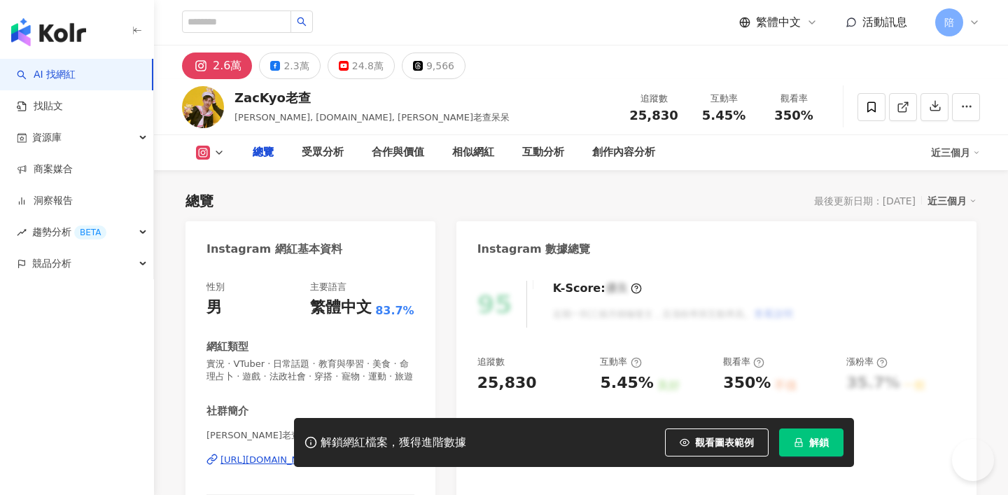
click at [288, 368] on span "實況 · VTuber · 日常話題 · 教育與學習 · 美食 · 命理占卜 · 遊戲 · 法政社會 · 穿搭 · 寵物 · 運動 · 旅遊" at bounding box center [311, 370] width 208 height 25
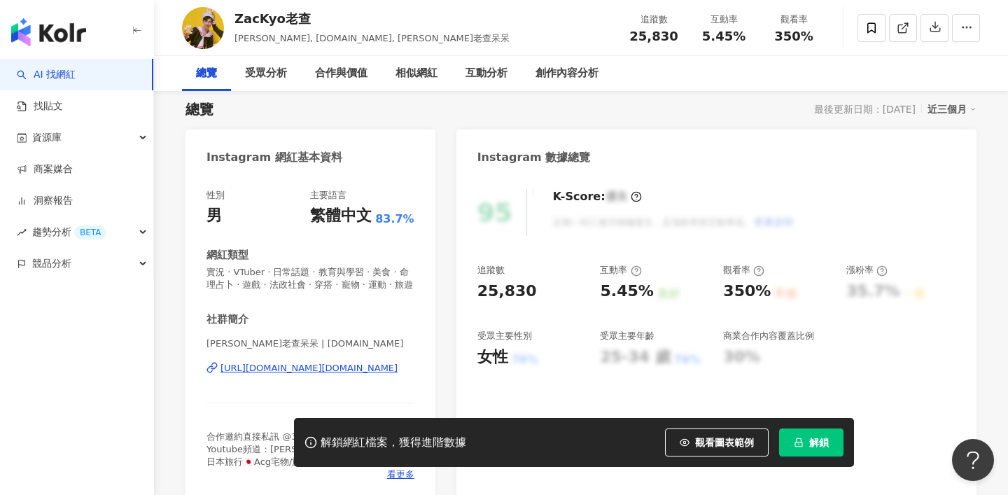
click at [295, 370] on div "https://www.instagram.com/zackyo.tw/" at bounding box center [309, 368] width 177 height 13
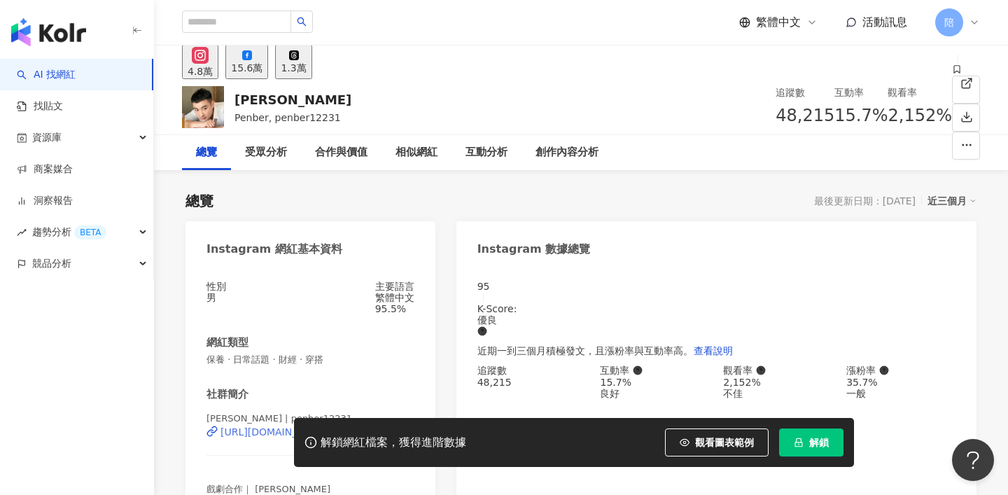
click at [298, 426] on div "https://www.instagram.com/penber12231/" at bounding box center [275, 431] width 109 height 11
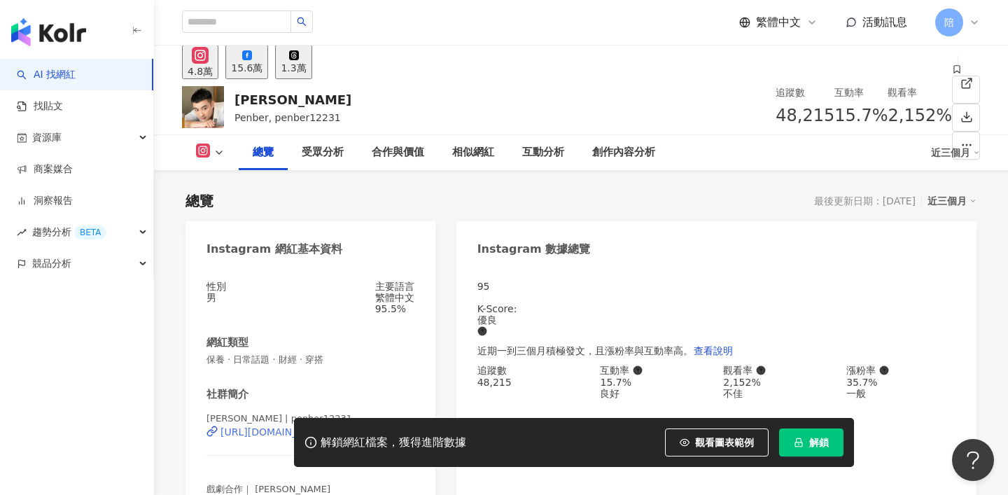
scroll to position [196, 0]
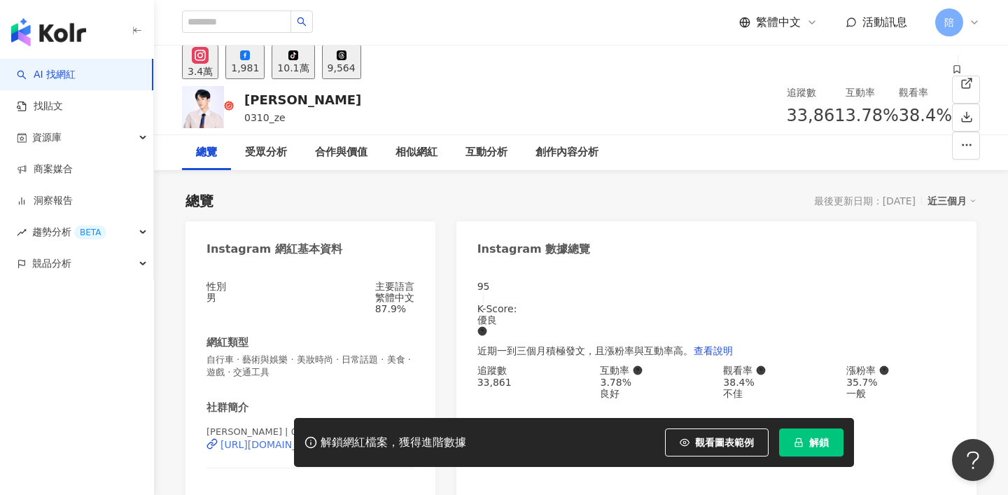
scroll to position [74, 0]
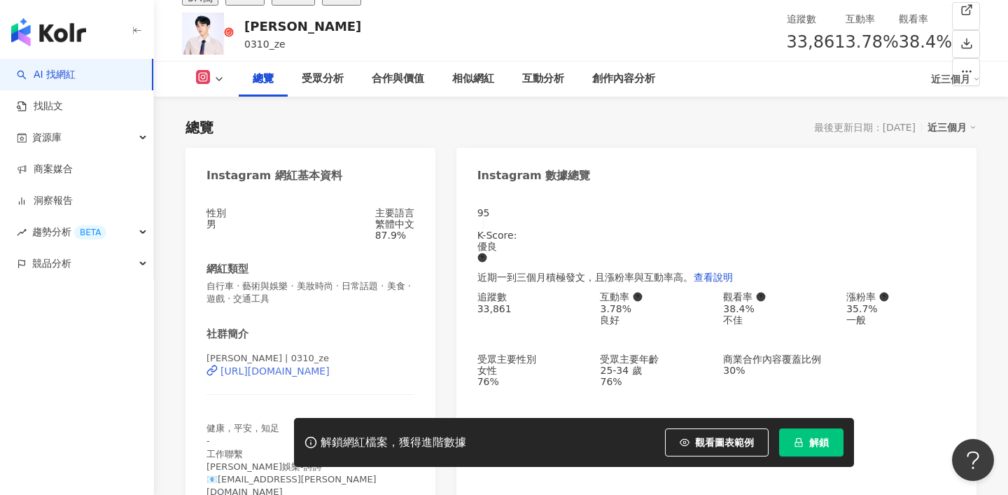
click at [266, 377] on div "https://www.instagram.com/0310_ze/" at bounding box center [275, 370] width 109 height 11
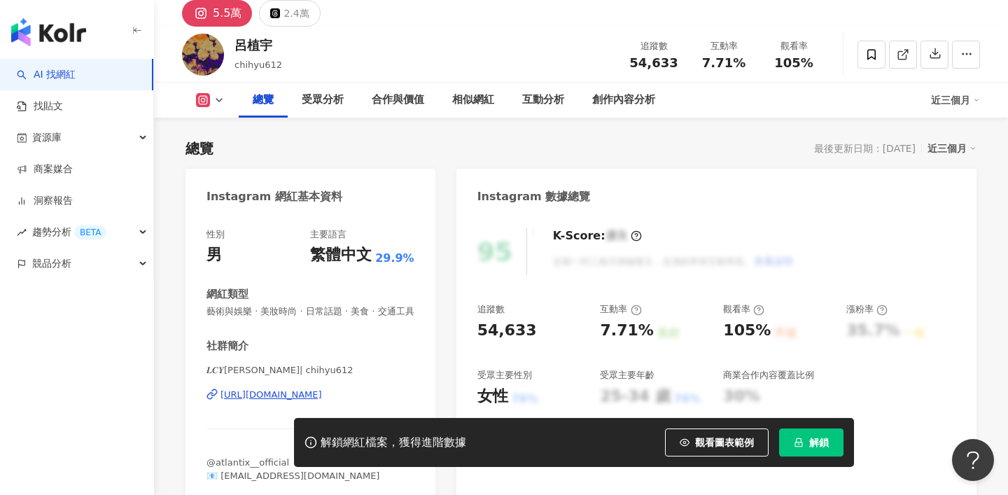
scroll to position [62, 0]
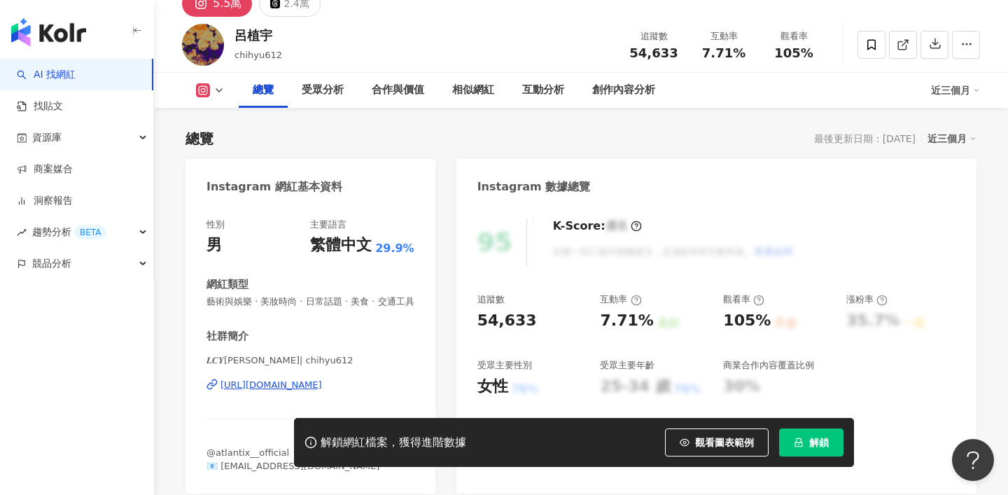
click at [289, 380] on div "[URL][DOMAIN_NAME]" at bounding box center [272, 385] width 102 height 13
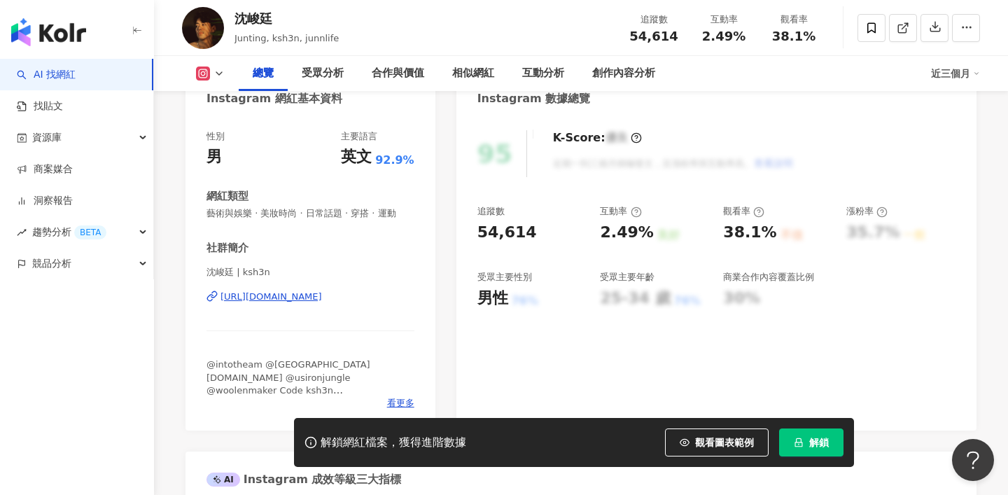
scroll to position [160, 0]
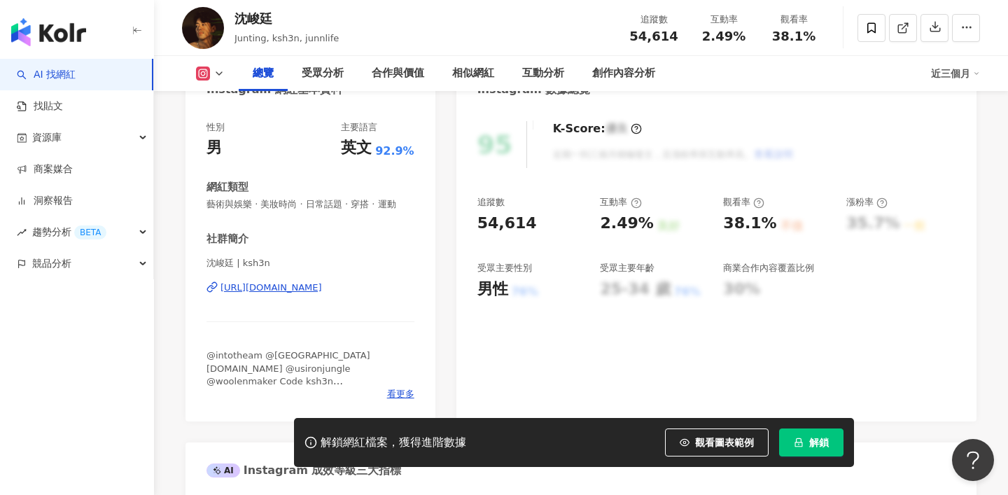
click at [309, 288] on div "[URL][DOMAIN_NAME]" at bounding box center [272, 287] width 102 height 13
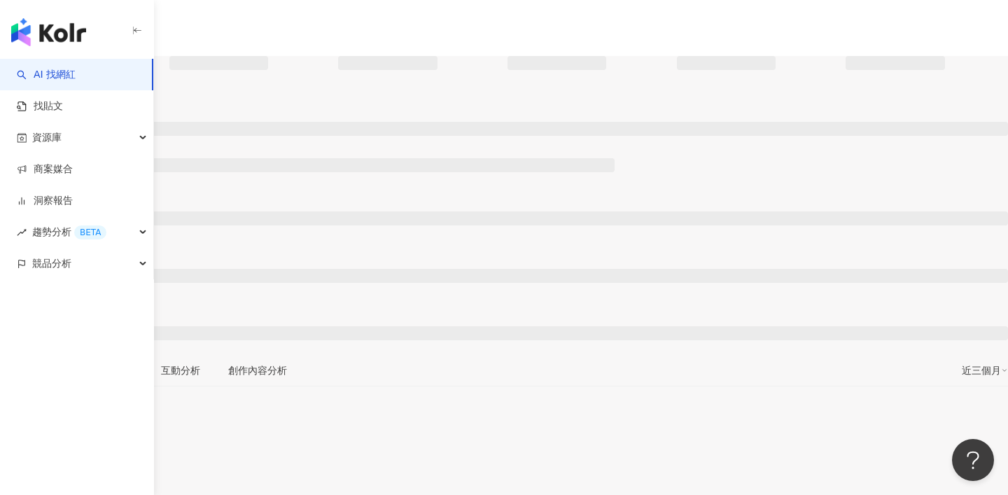
scroll to position [120, 0]
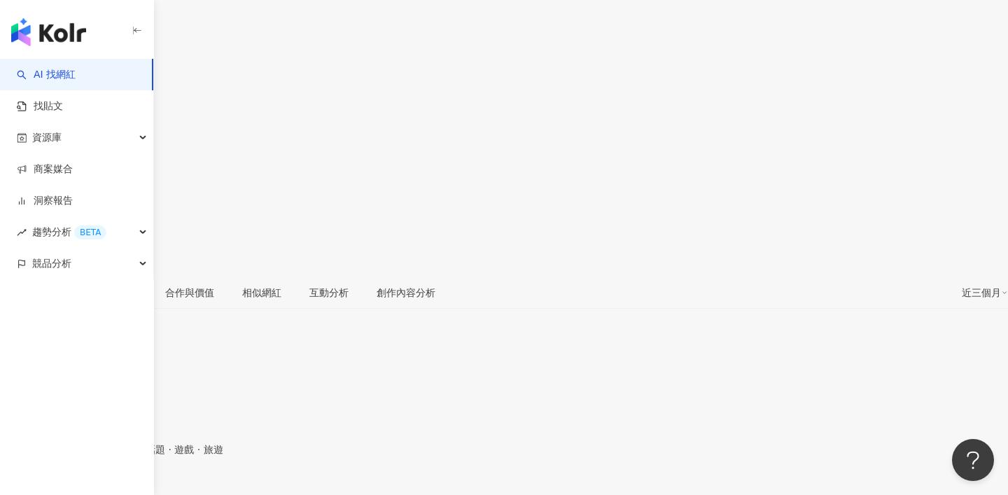
scroll to position [186, 0]
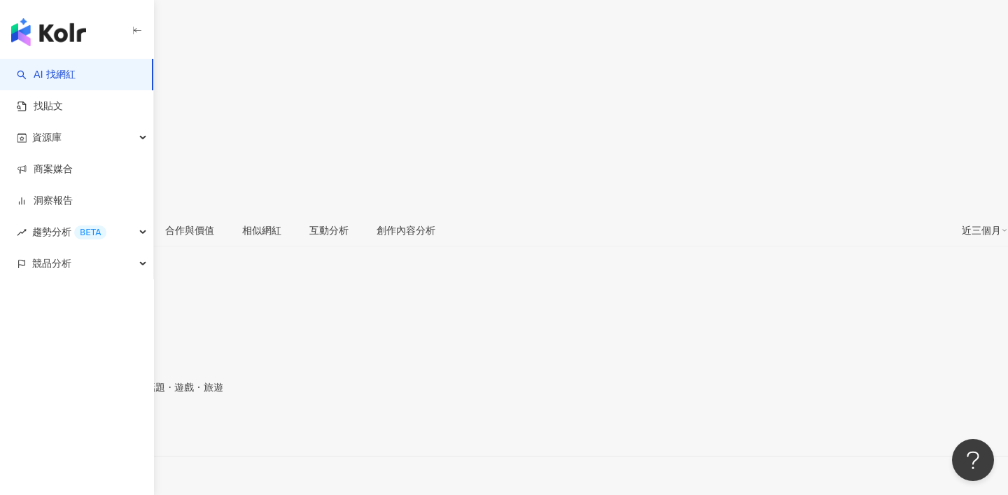
click at [123, 426] on div "[URL][DOMAIN_NAME]" at bounding box center [68, 431] width 109 height 11
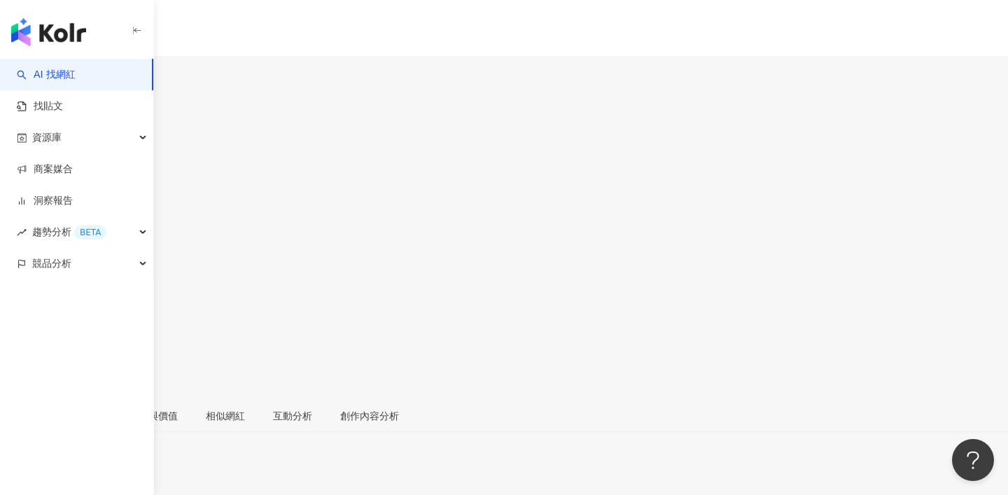
scroll to position [93, 0]
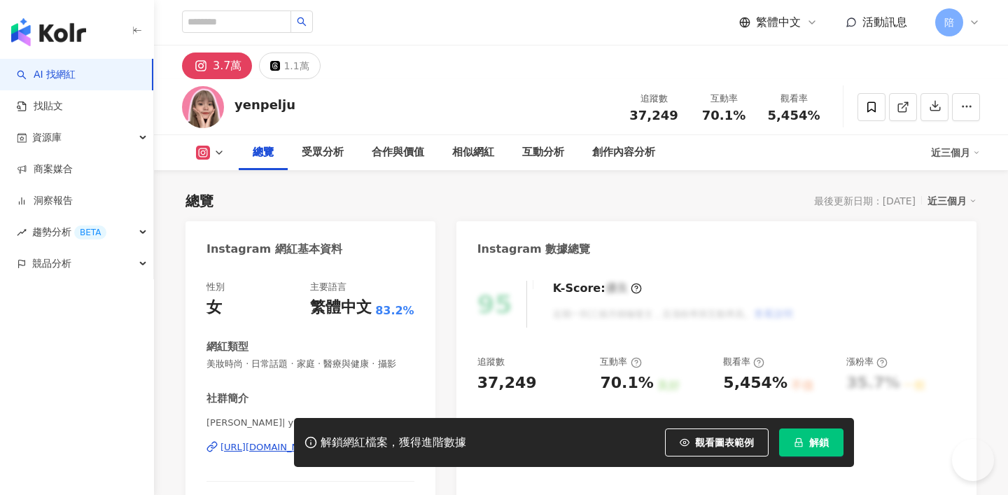
click at [322, 441] on div "https://www.instagram.com/yenpeiju/" at bounding box center [272, 447] width 102 height 13
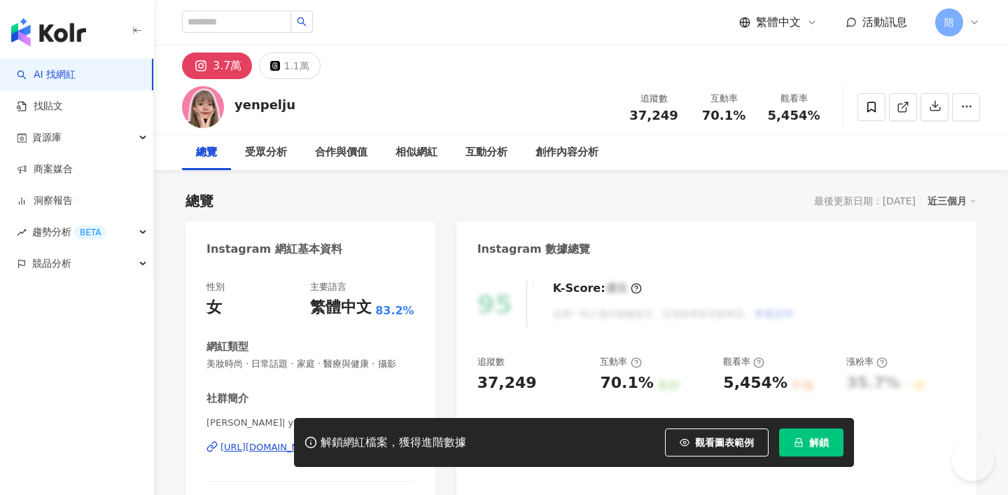
scroll to position [146, 0]
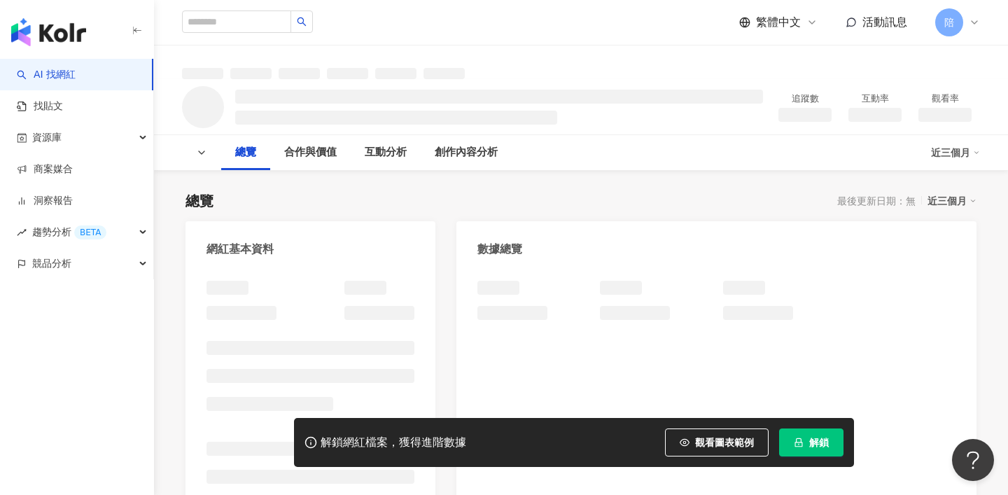
scroll to position [93, 0]
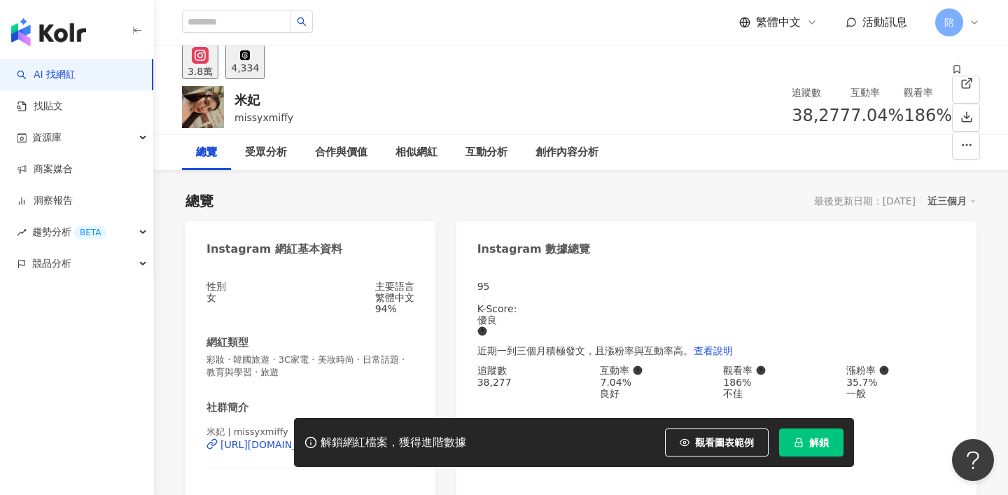
scroll to position [79, 0]
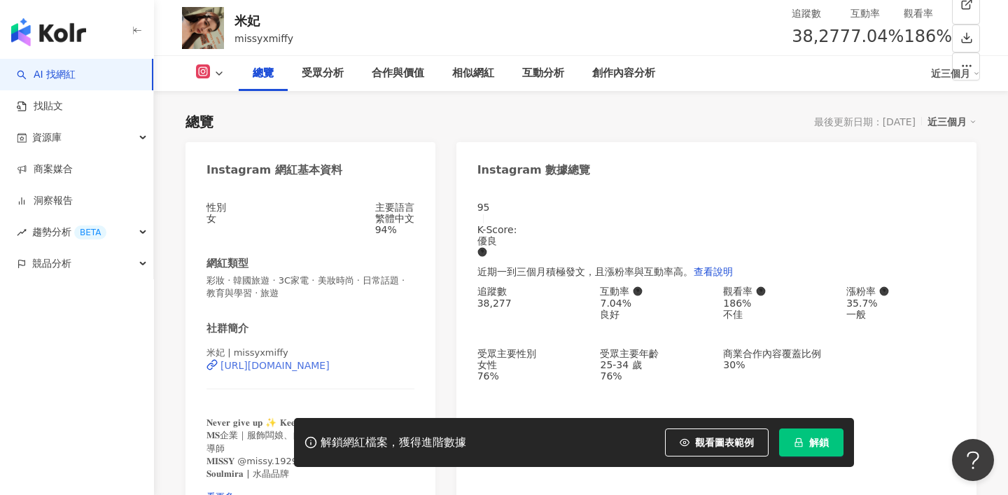
click at [279, 371] on div "[URL][DOMAIN_NAME]" at bounding box center [275, 365] width 109 height 11
